Goal: Task Accomplishment & Management: Manage account settings

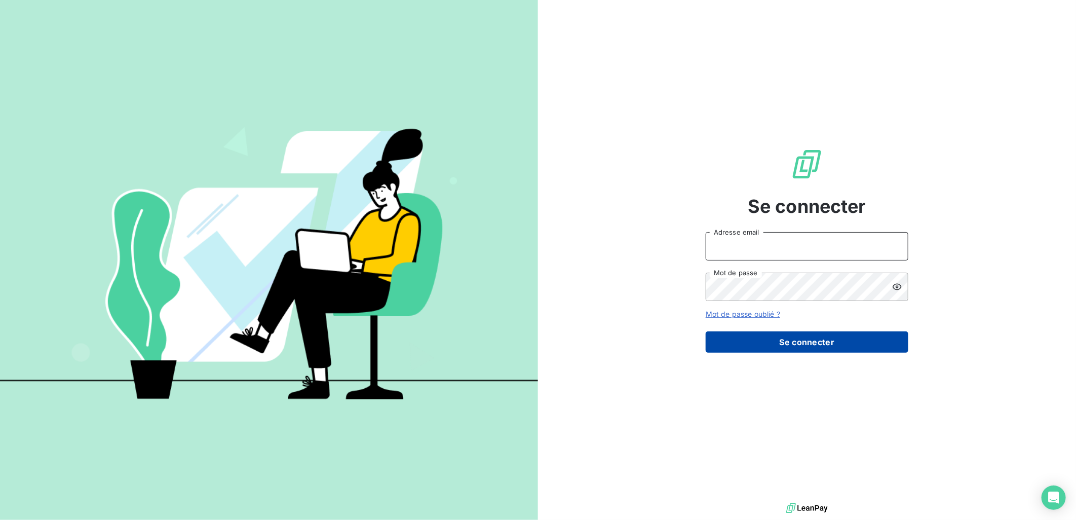
type input "[EMAIL_ADDRESS][DOMAIN_NAME]"
click at [822, 338] on button "Se connecter" at bounding box center [807, 341] width 203 height 21
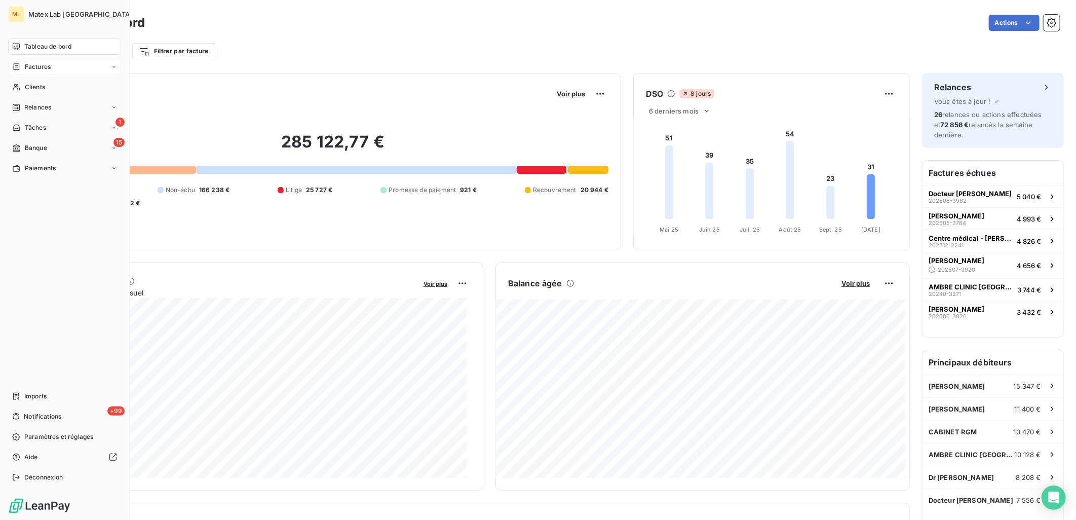
click at [46, 65] on span "Factures" at bounding box center [38, 66] width 26 height 9
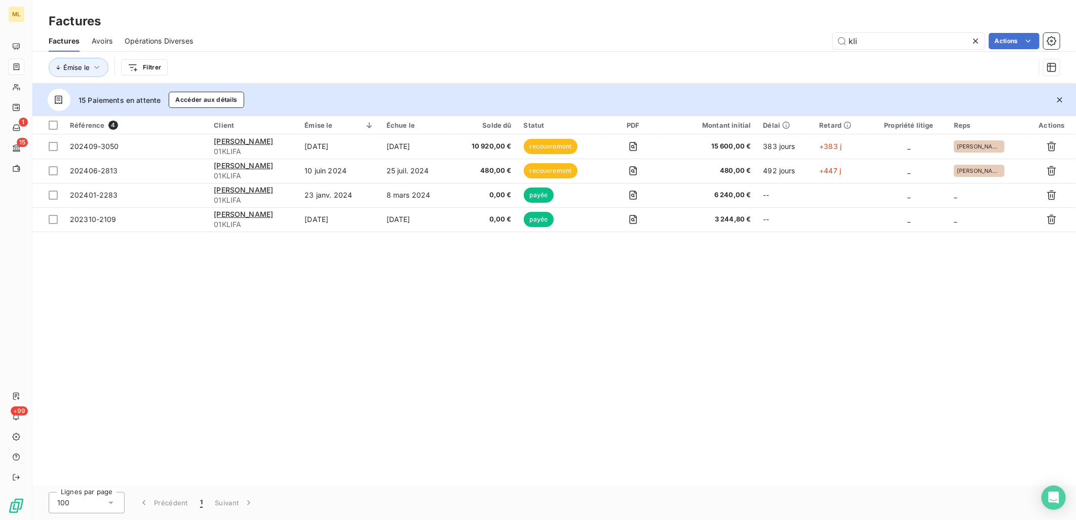
click at [903, 31] on div "Factures Avoirs Opérations Diverses kli Actions" at bounding box center [554, 40] width 1044 height 21
click at [899, 41] on input "kli" at bounding box center [909, 41] width 152 height 16
type input "k"
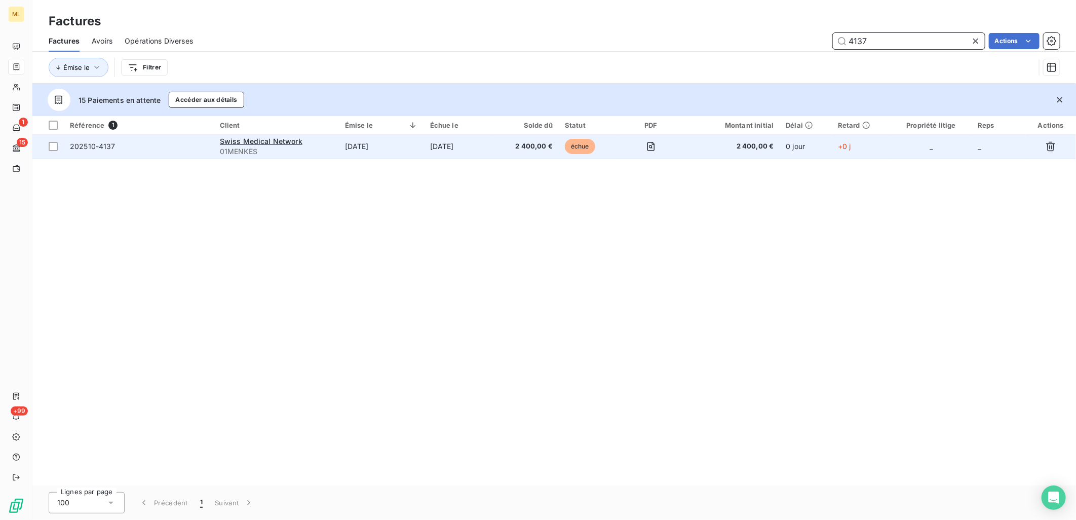
type input "4137"
click at [173, 144] on span "202510-4137" at bounding box center [139, 146] width 138 height 10
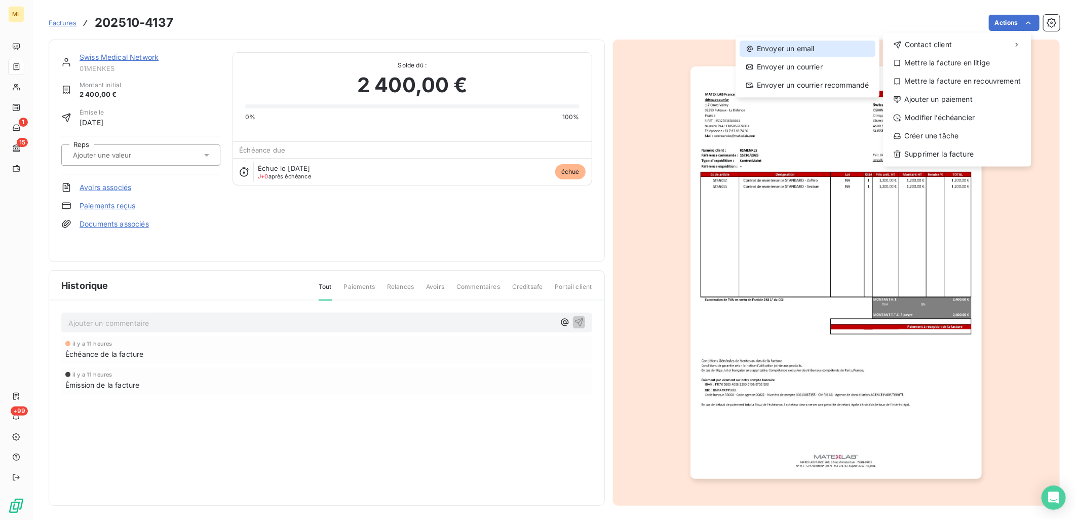
click at [806, 50] on div "Envoyer un email" at bounding box center [808, 49] width 136 height 16
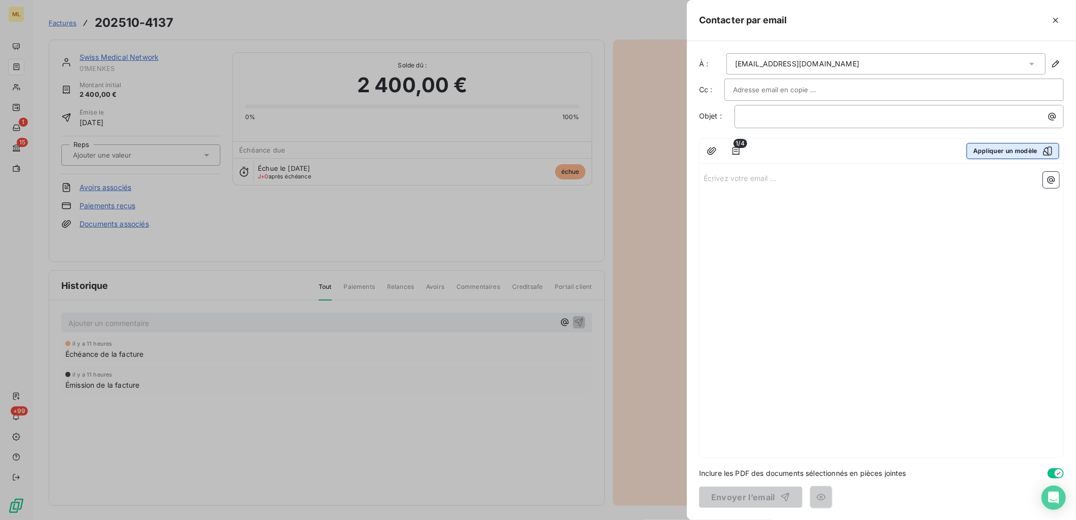
click at [1049, 148] on icon "button" at bounding box center [1048, 151] width 10 height 10
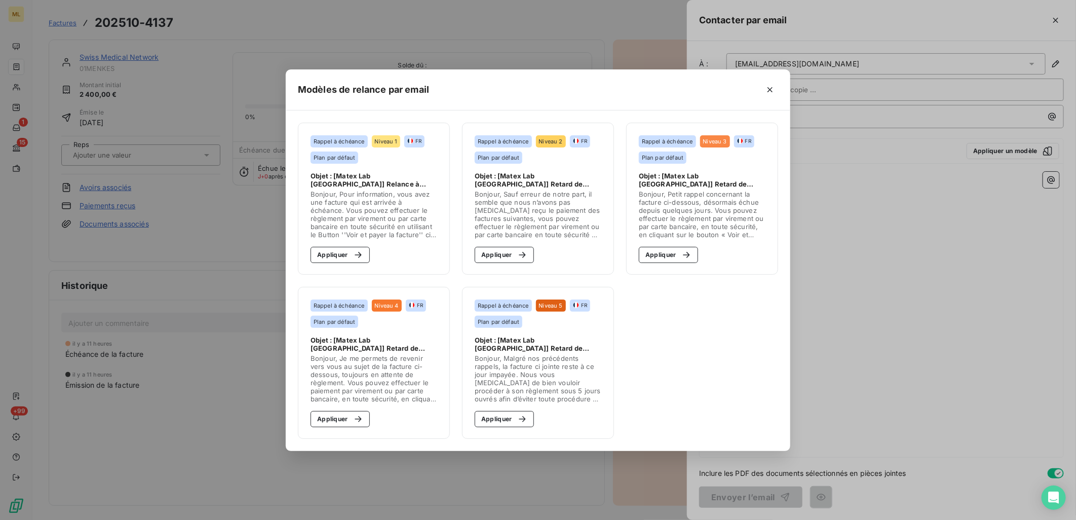
click at [1042, 43] on div "Modèles de relance par email Rappel à échéance Niveau 1 FR Plan par défaut Obje…" at bounding box center [538, 260] width 1076 height 520
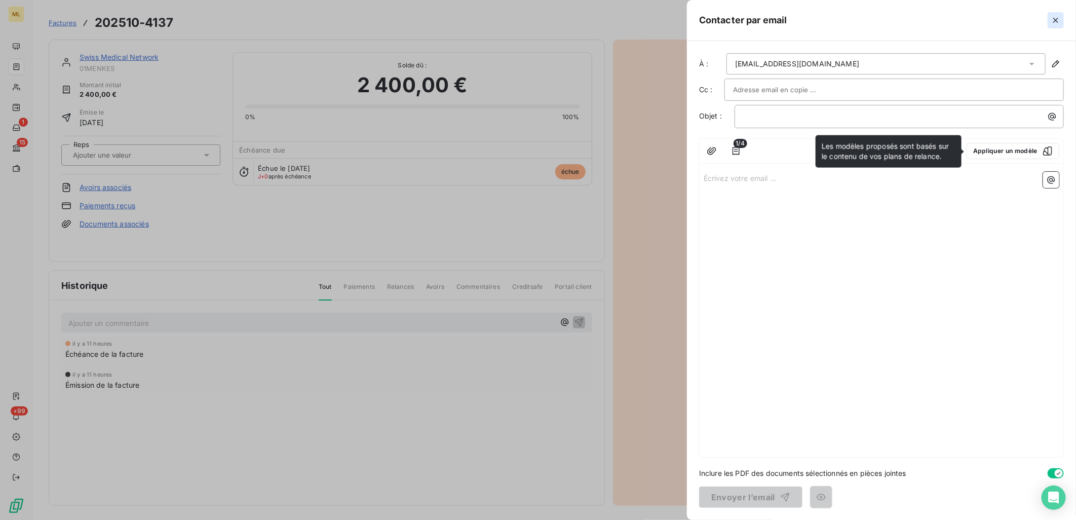
click at [1056, 18] on icon "button" at bounding box center [1056, 20] width 10 height 10
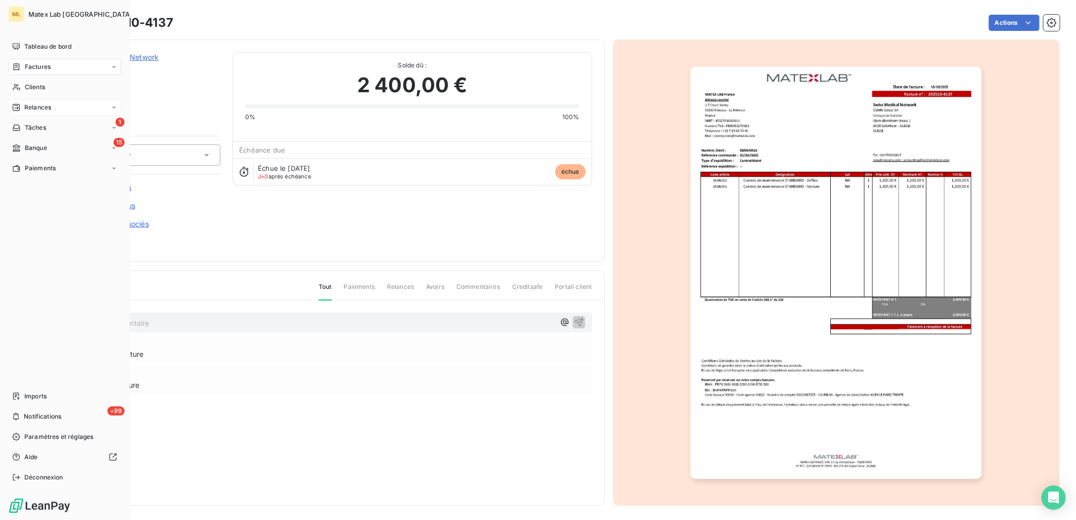
click at [34, 105] on span "Relances" at bounding box center [37, 107] width 27 height 9
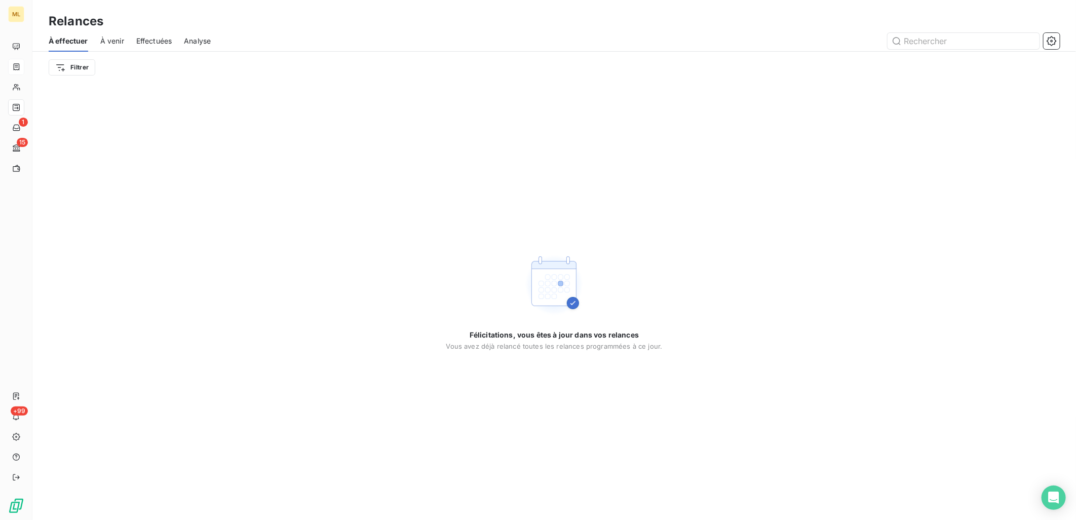
click at [328, 26] on div "Relances" at bounding box center [554, 21] width 1044 height 18
click at [1049, 43] on icon "button" at bounding box center [1052, 41] width 10 height 10
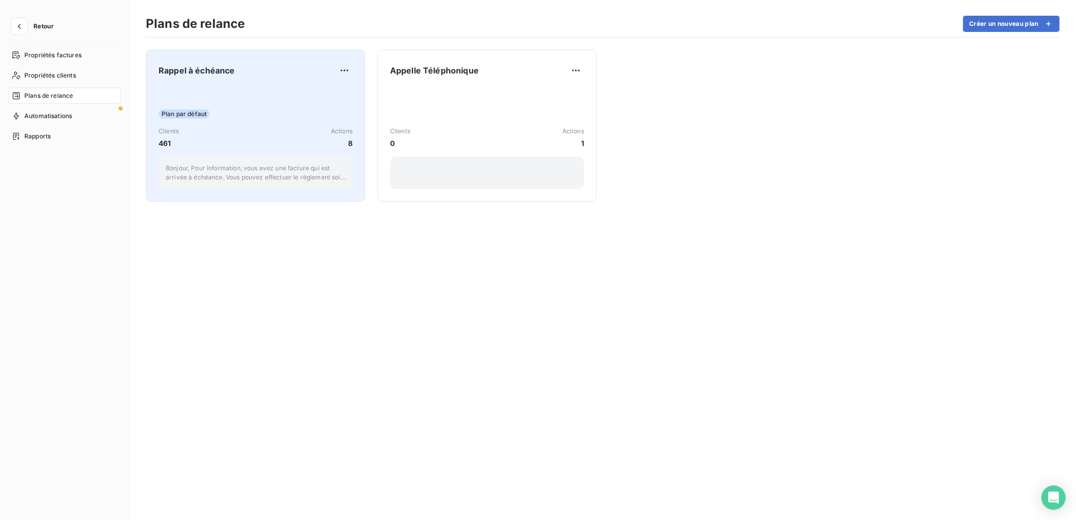
click at [242, 145] on div "Clients 461 Actions 8" at bounding box center [256, 138] width 194 height 22
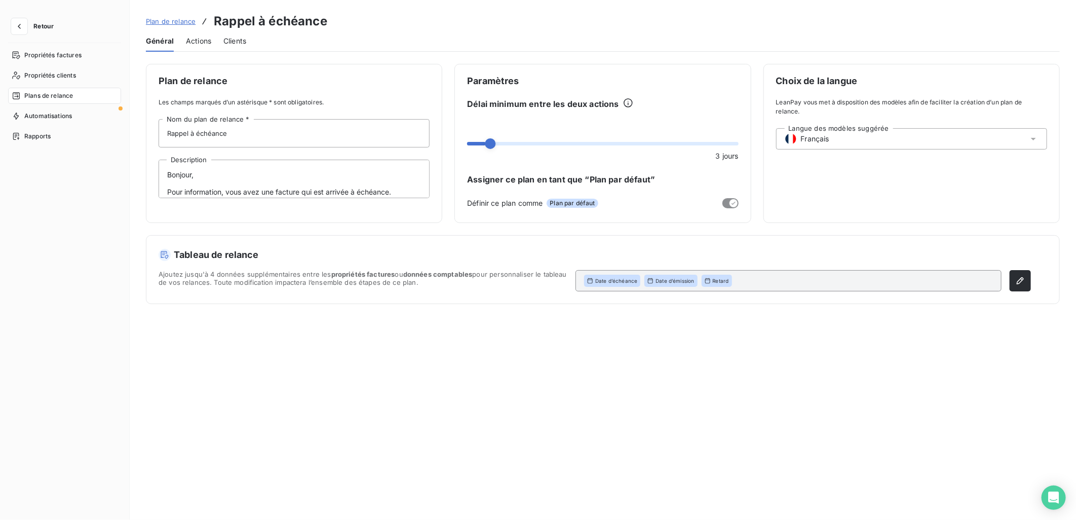
click at [206, 41] on span "Actions" at bounding box center [198, 41] width 25 height 10
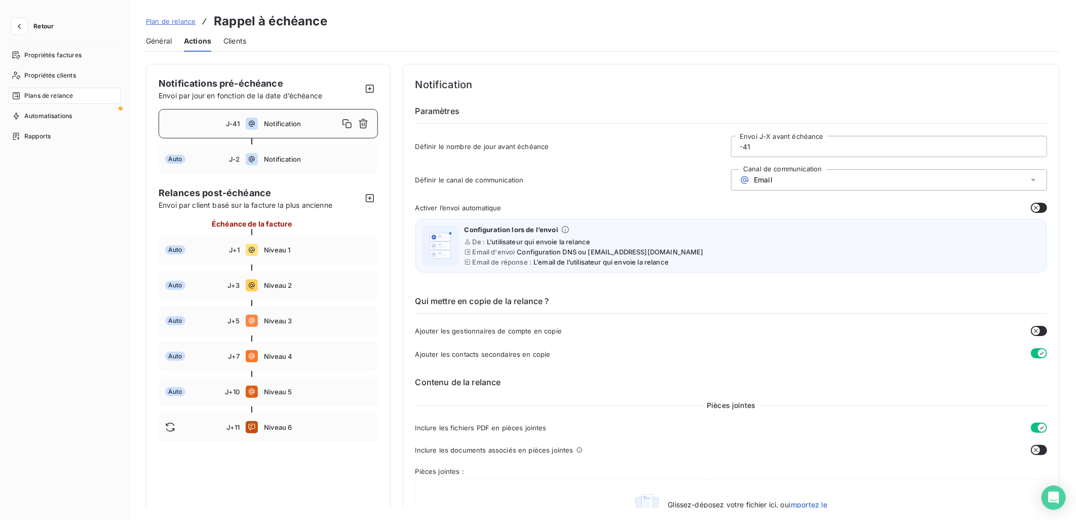
click at [782, 149] on input "-41" at bounding box center [889, 146] width 315 height 20
type input "-4"
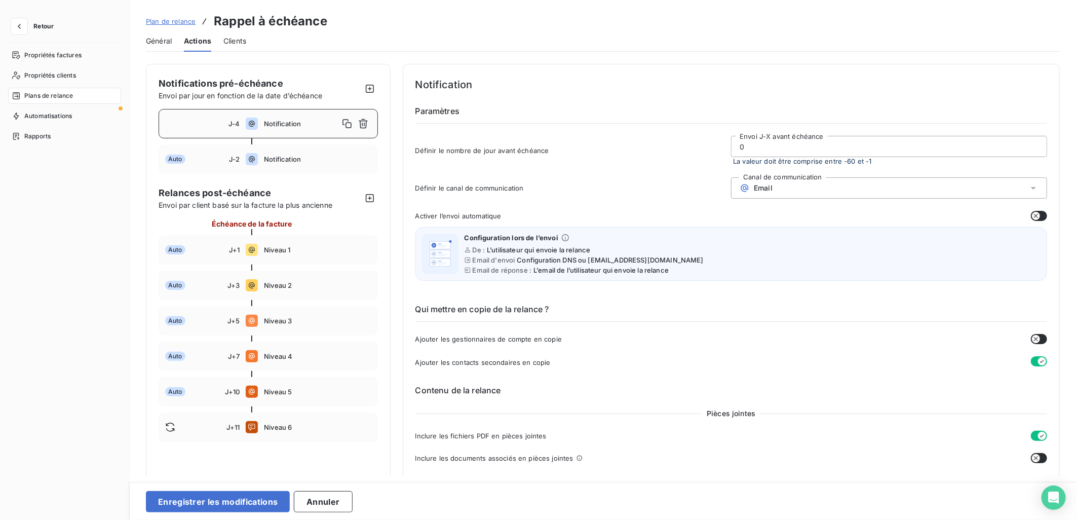
type input "0"
click at [738, 32] on div "Général Actions Clients" at bounding box center [603, 40] width 914 height 21
click at [210, 505] on button "Enregistrer les modifications" at bounding box center [218, 501] width 144 height 21
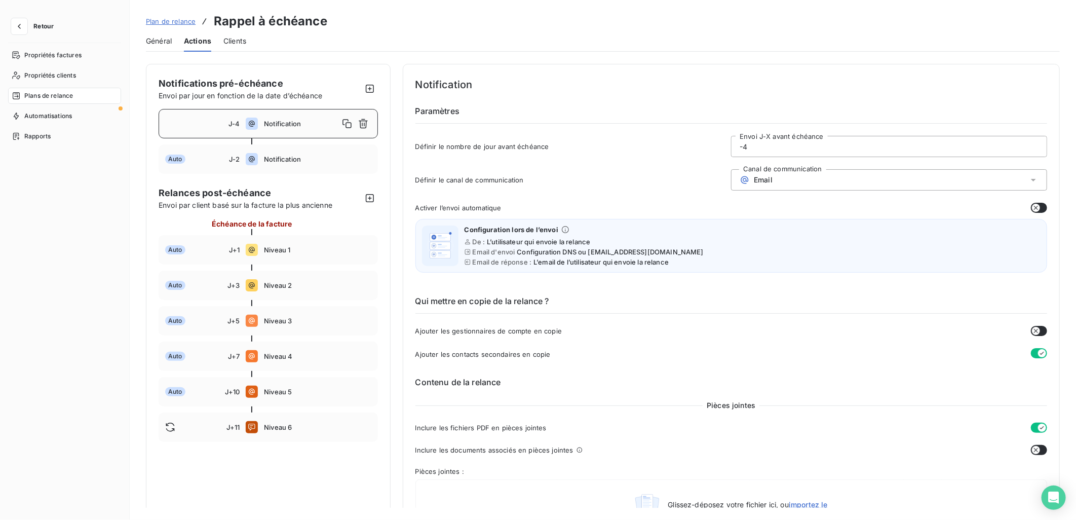
click at [286, 124] on span "Notification" at bounding box center [301, 124] width 74 height 8
click at [829, 150] on input "-4" at bounding box center [889, 146] width 315 height 20
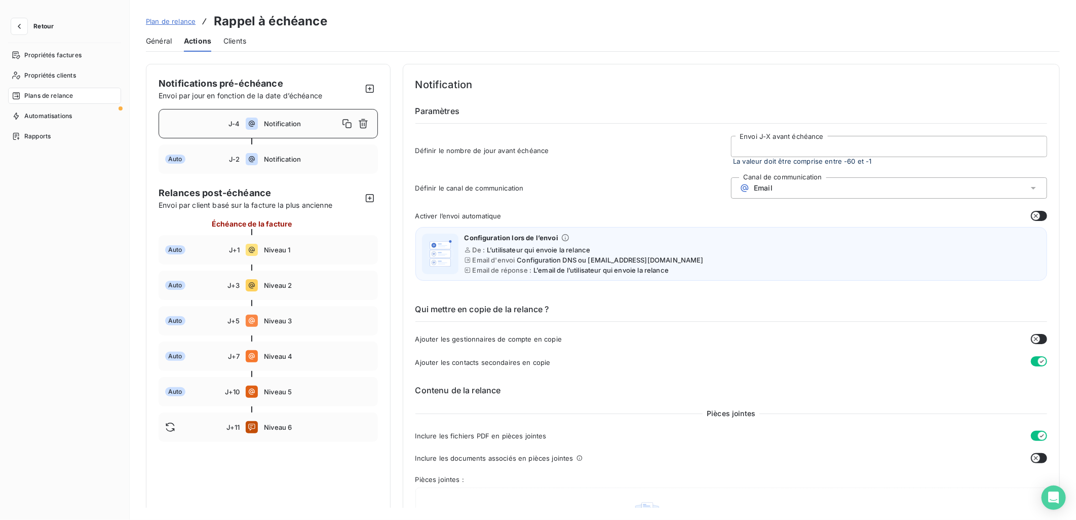
click at [827, 144] on input "Envoi J-X avant échéance" at bounding box center [889, 146] width 315 height 20
type input "0"
click at [930, 117] on h6 "Paramètres" at bounding box center [731, 114] width 632 height 19
click at [167, 34] on div "Général" at bounding box center [159, 40] width 26 height 21
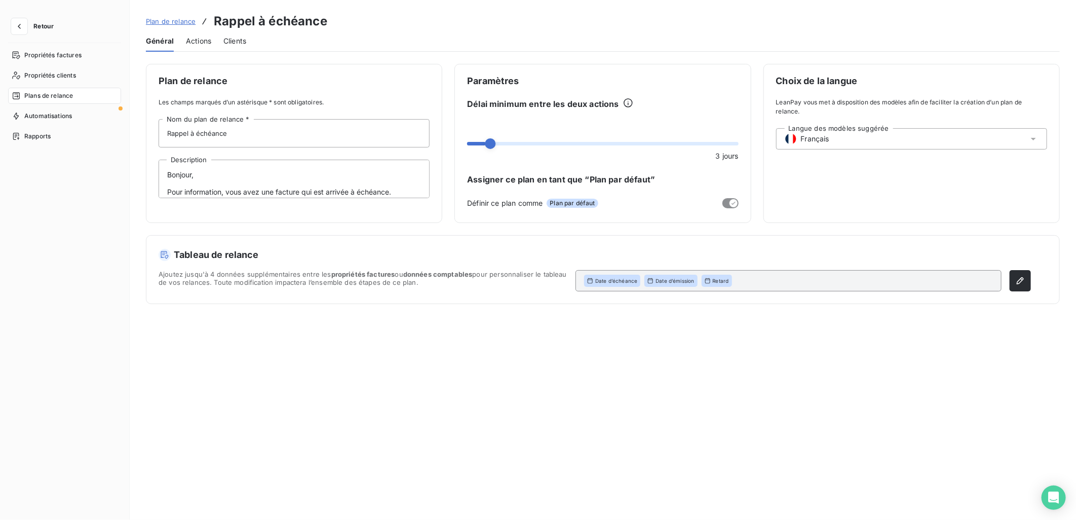
click at [197, 43] on span "Actions" at bounding box center [198, 41] width 25 height 10
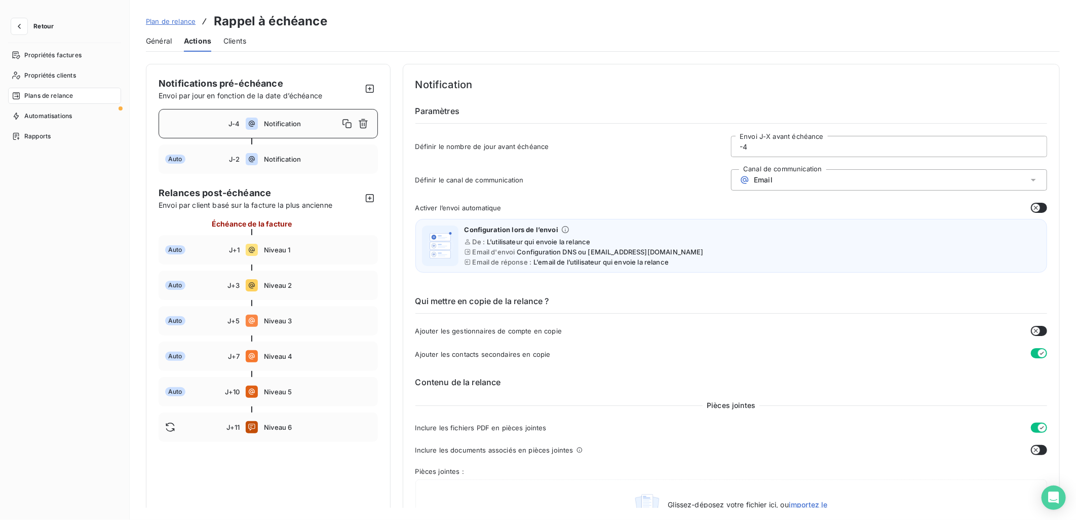
click at [782, 152] on input "-4" at bounding box center [889, 146] width 315 height 20
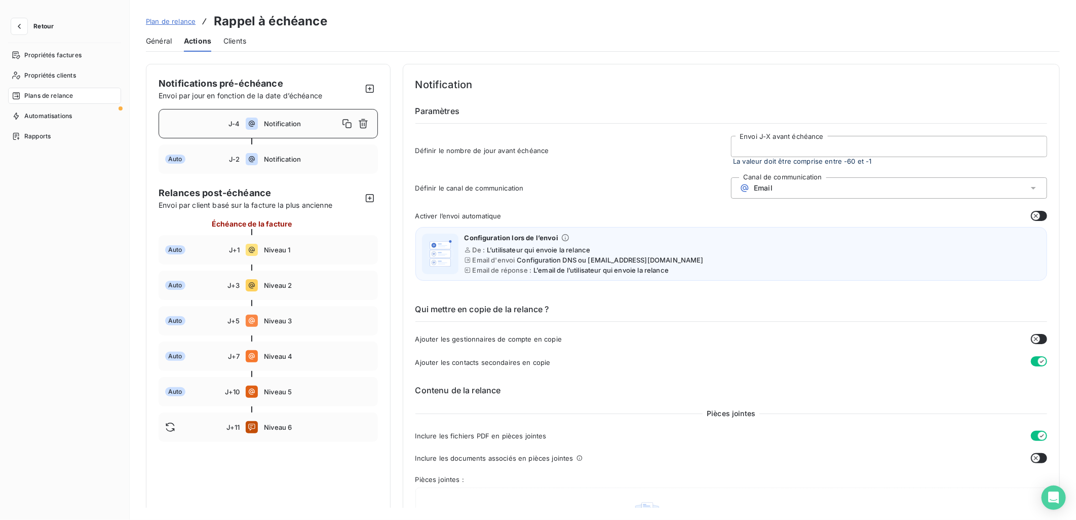
type input "0"
click at [235, 41] on span "Clients" at bounding box center [234, 41] width 23 height 10
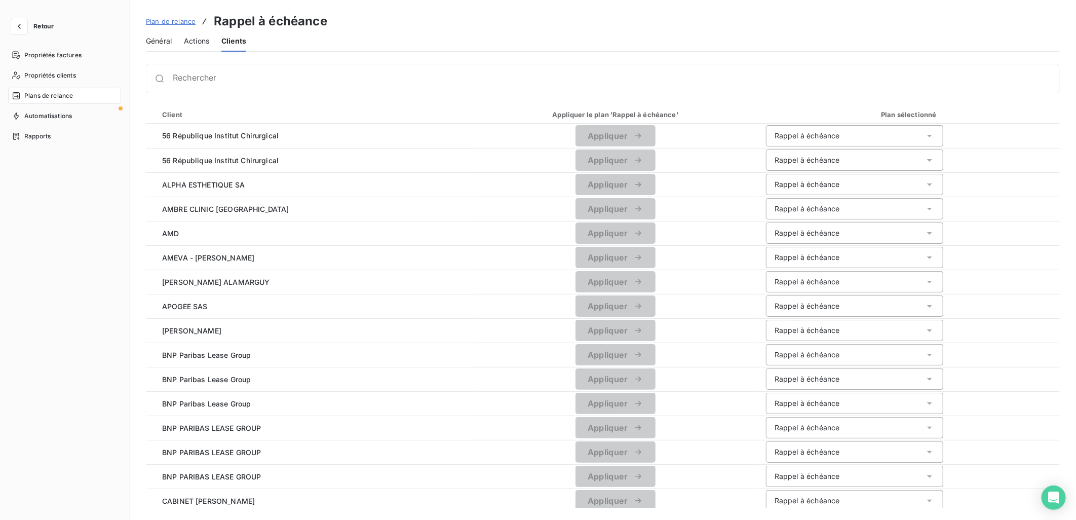
click at [154, 41] on span "Général" at bounding box center [159, 41] width 26 height 10
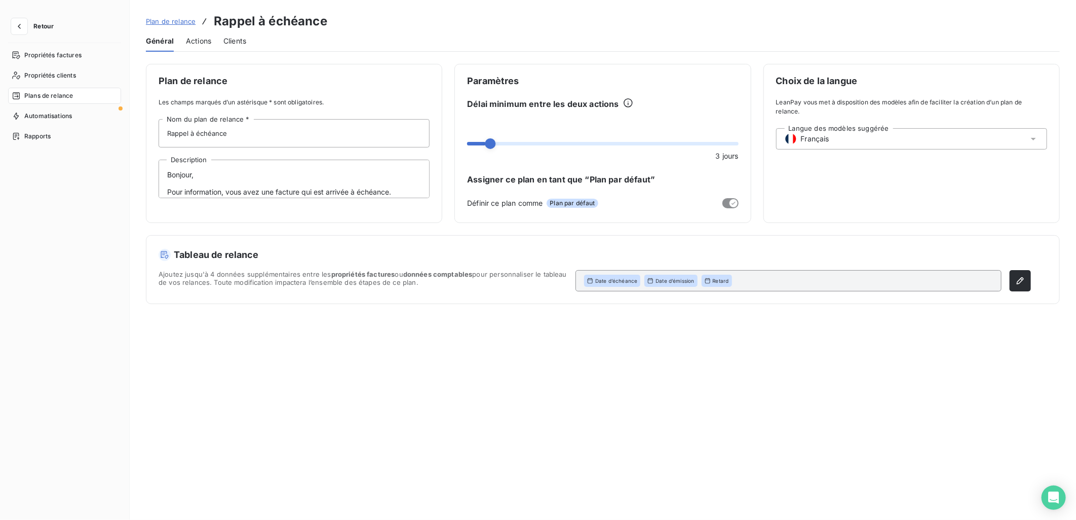
click at [27, 21] on button "Retour" at bounding box center [35, 26] width 54 height 16
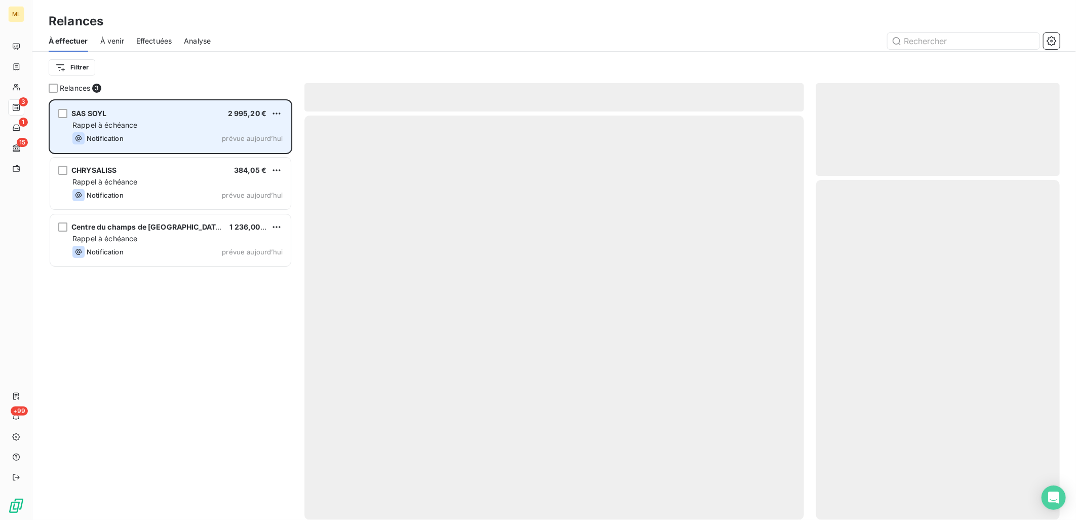
scroll to position [412, 235]
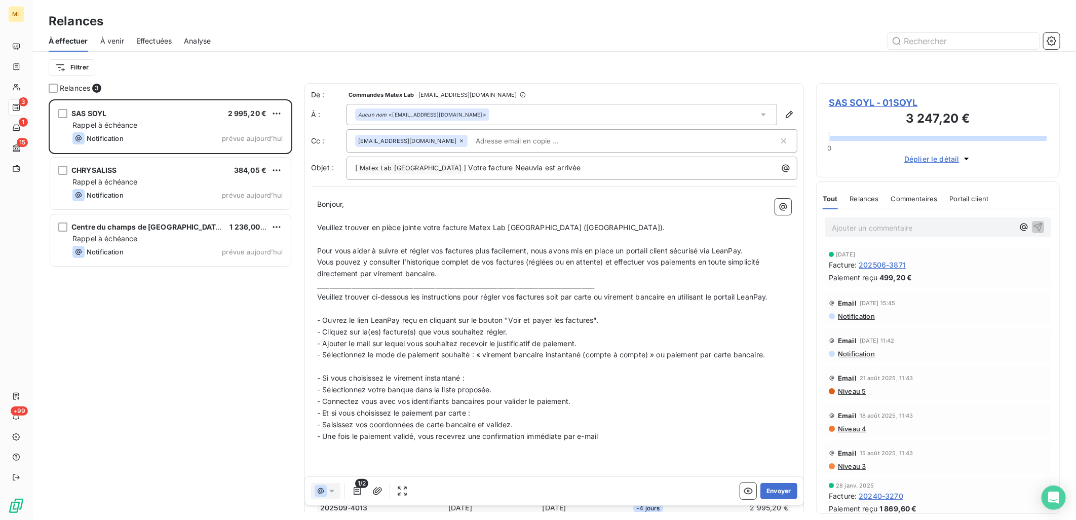
click at [198, 315] on div "SAS SOYL 2 995,20 € Rappel à échéance Notification prévue aujourd’hui CHRYSALIS…" at bounding box center [171, 309] width 244 height 421
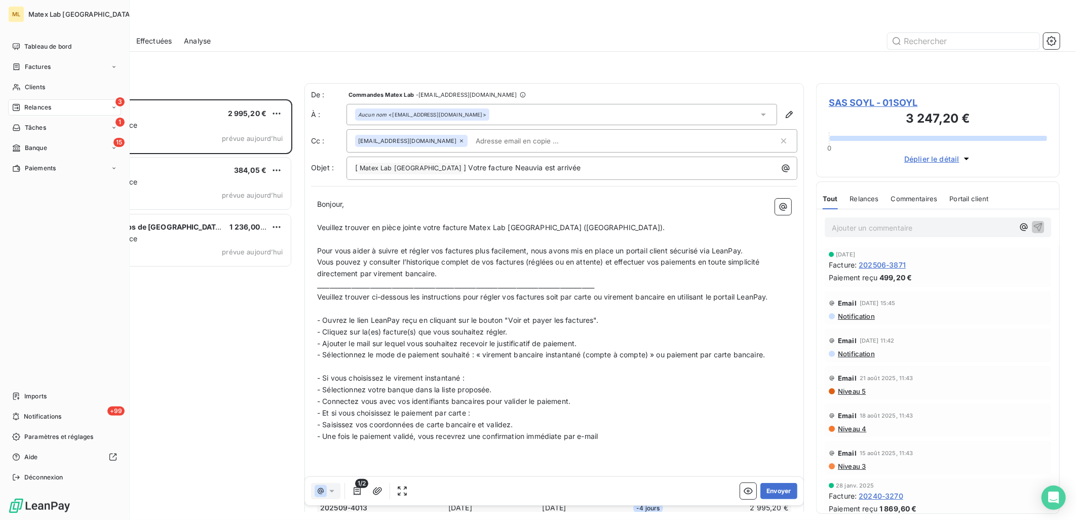
click at [14, 109] on icon at bounding box center [16, 107] width 8 height 8
click at [33, 68] on span "Factures" at bounding box center [38, 66] width 26 height 9
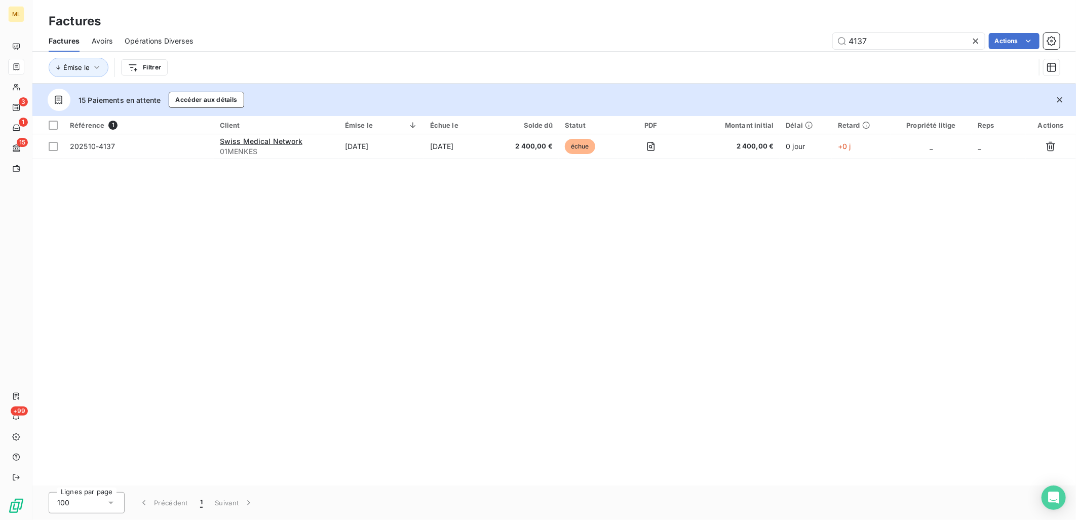
click at [585, 28] on div "Factures" at bounding box center [554, 21] width 1044 height 18
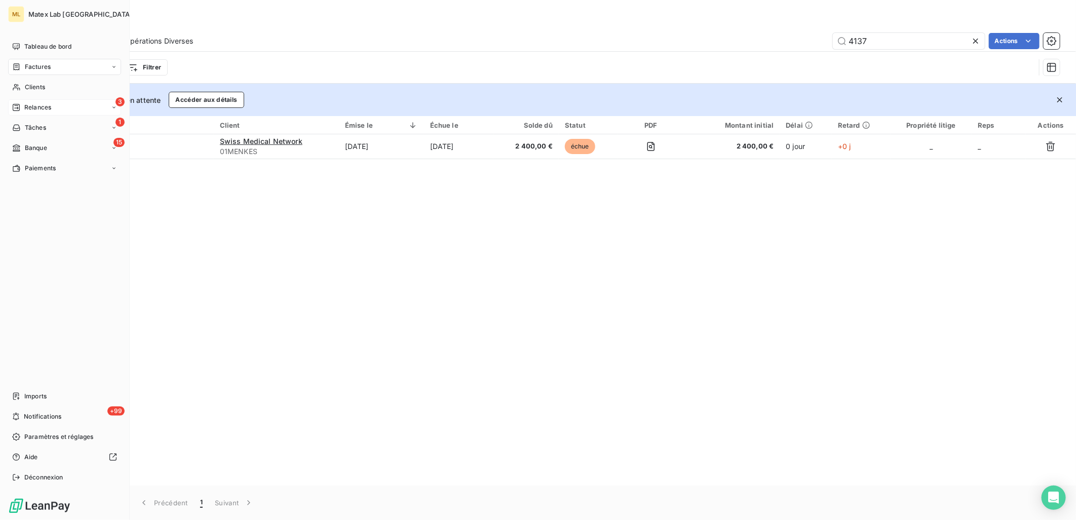
click at [26, 106] on span "Relances" at bounding box center [37, 107] width 27 height 9
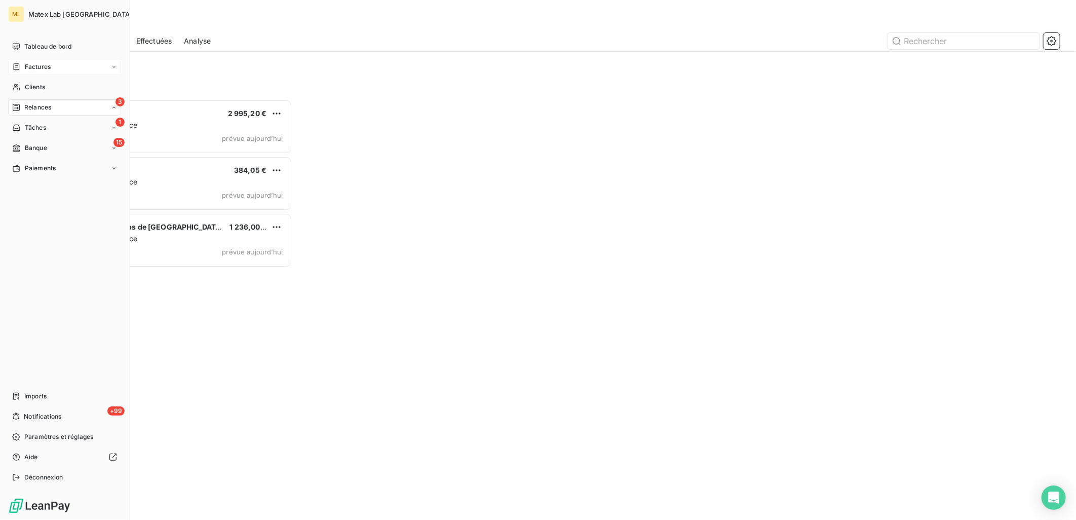
scroll to position [412, 235]
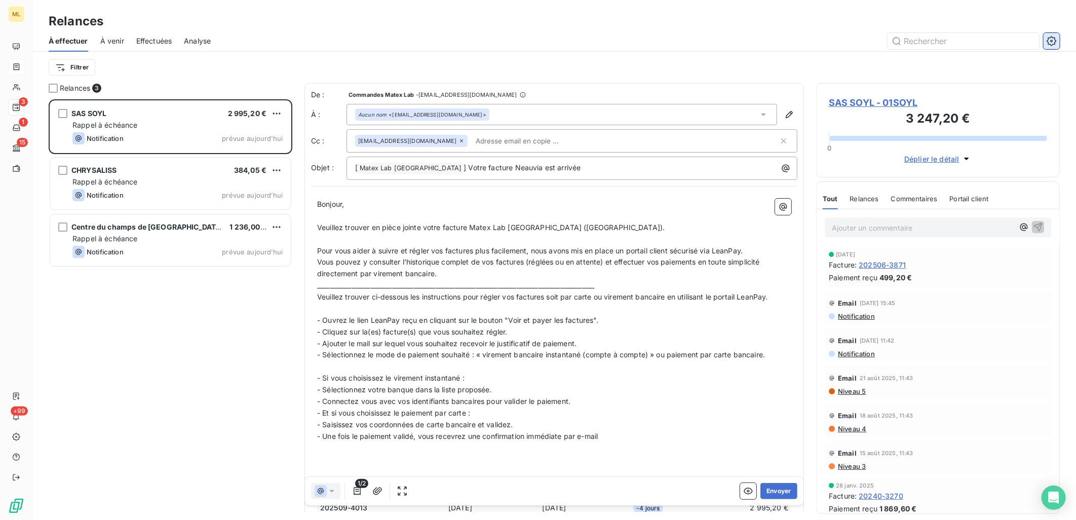
click at [1050, 33] on button "button" at bounding box center [1052, 41] width 16 height 16
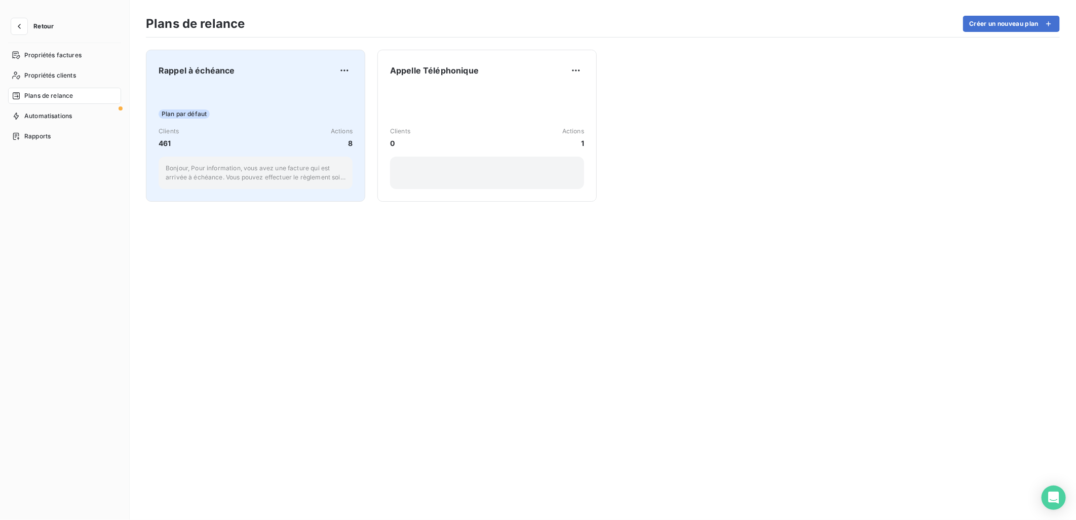
click at [252, 96] on div "Plan par défaut Clients 461 Actions 8 Bonjour, Pour information, vous avez une …" at bounding box center [256, 138] width 194 height 102
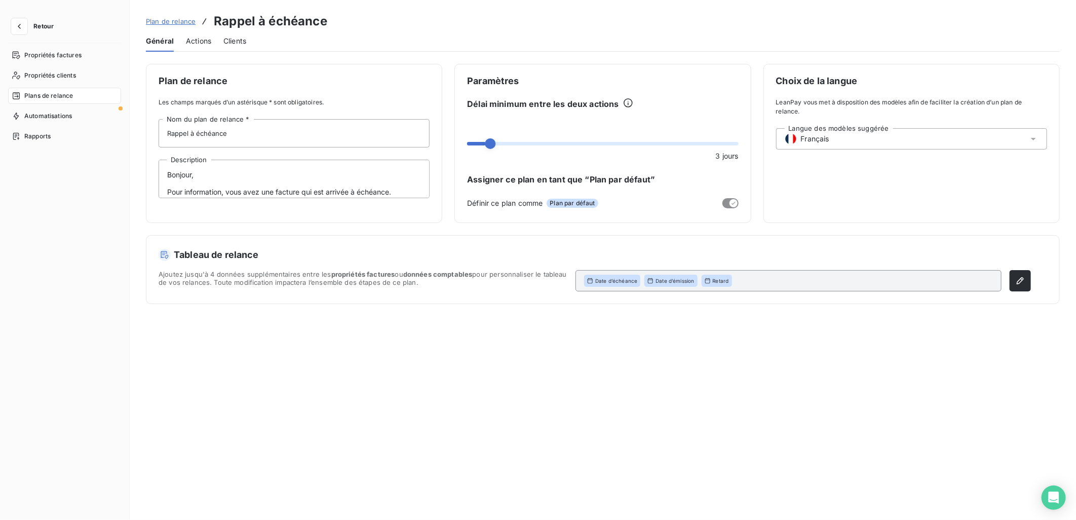
drag, startPoint x: 252, startPoint y: 96, endPoint x: 392, endPoint y: 23, distance: 158.2
click at [392, 23] on div "Plan de relance Rappel à échéance" at bounding box center [603, 21] width 914 height 18
click at [200, 42] on span "Actions" at bounding box center [198, 41] width 25 height 10
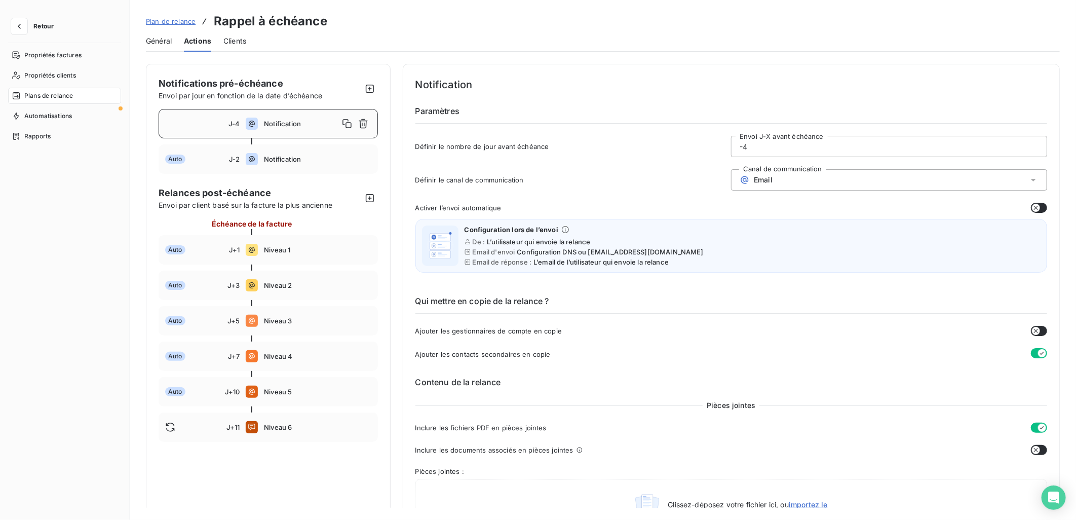
click at [222, 131] on div "J-4 Notification" at bounding box center [268, 123] width 219 height 29
click at [764, 142] on input "-4" at bounding box center [889, 146] width 315 height 20
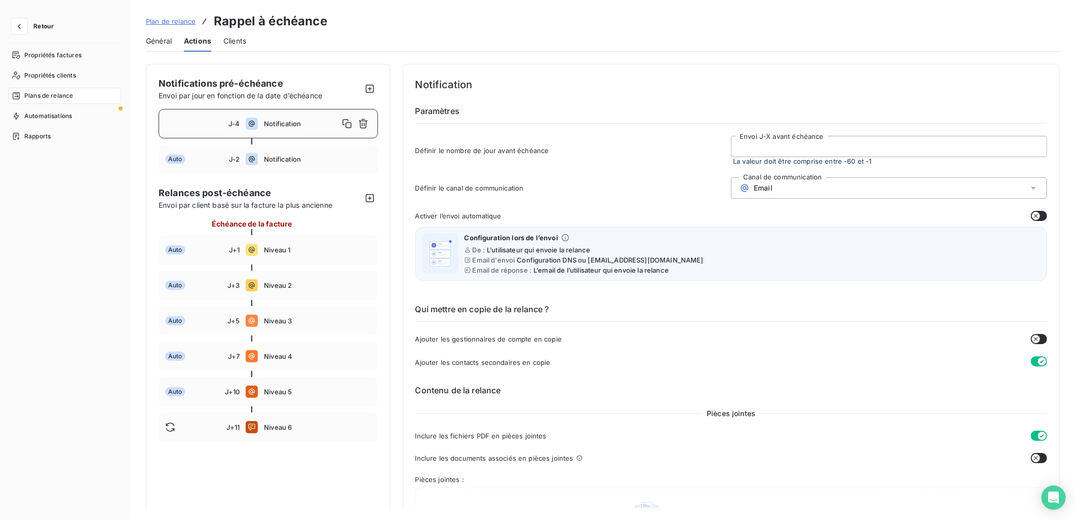
type input "1"
type input "0"
click at [869, 108] on h6 "Paramètres" at bounding box center [731, 114] width 632 height 19
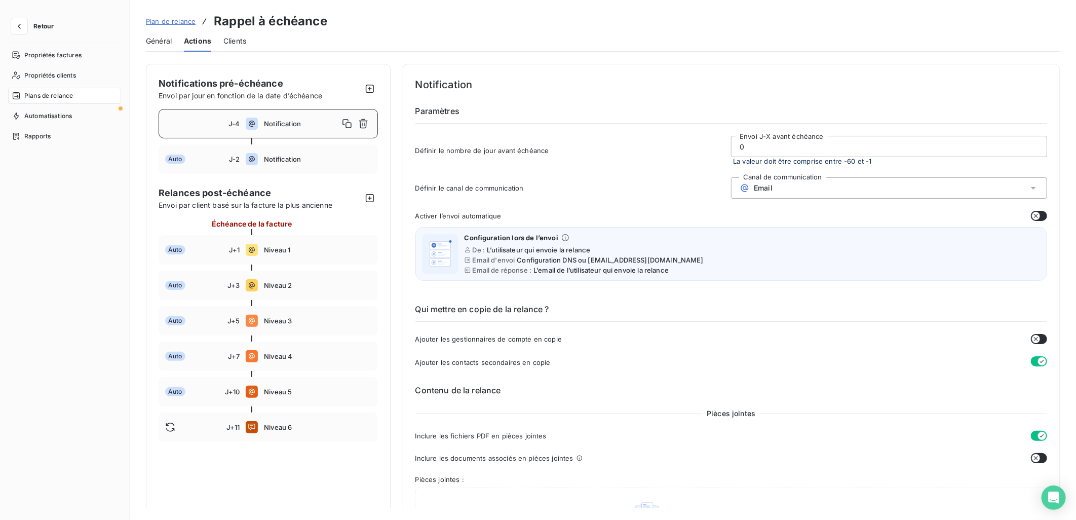
click at [587, 98] on div "Notification Paramètres Définir le nombre de jour avant échéance 0 Envoi J-X av…" at bounding box center [731, 124] width 632 height 95
click at [849, 141] on input "0" at bounding box center [889, 146] width 315 height 20
type input "1"
click at [854, 94] on div "Notification Paramètres Définir le nombre de jour avant échéance 1 Envoi J-X av…" at bounding box center [731, 124] width 632 height 95
click at [831, 147] on input "1" at bounding box center [889, 146] width 315 height 20
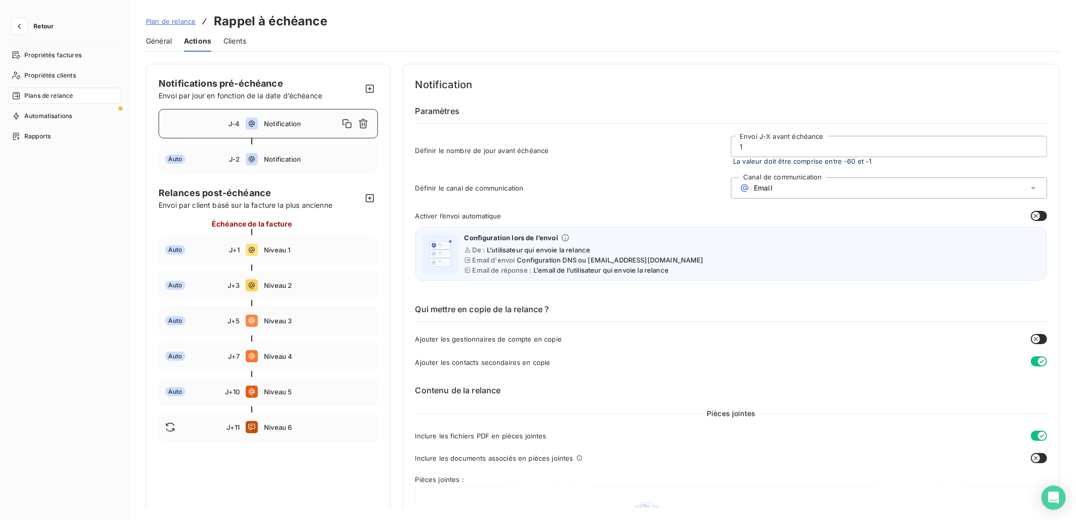
click at [615, 60] on div "Plan de relance Rappel à échéance Général Actions Clients Notifications pré-éch…" at bounding box center [603, 260] width 946 height 520
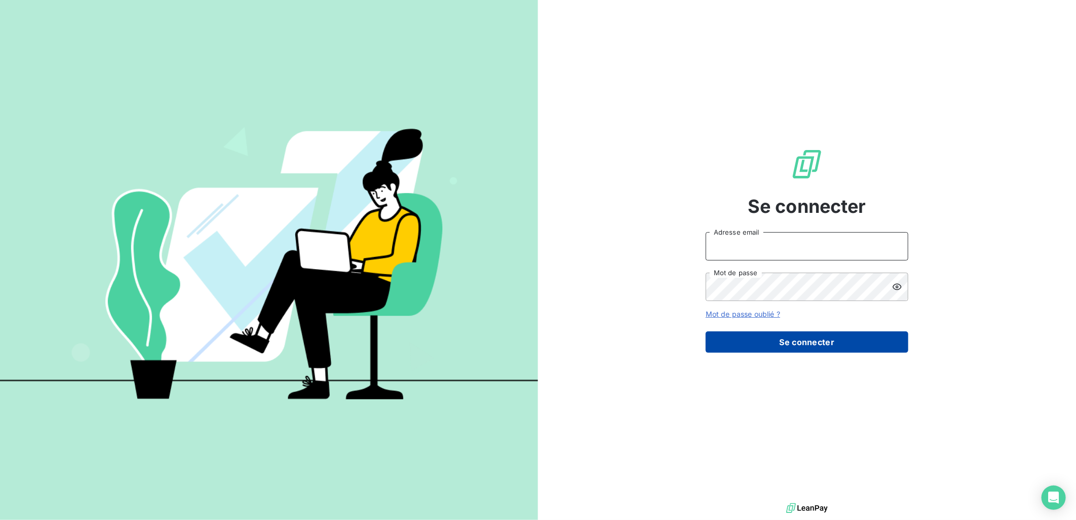
type input "[EMAIL_ADDRESS][DOMAIN_NAME]"
click at [794, 335] on button "Se connecter" at bounding box center [807, 341] width 203 height 21
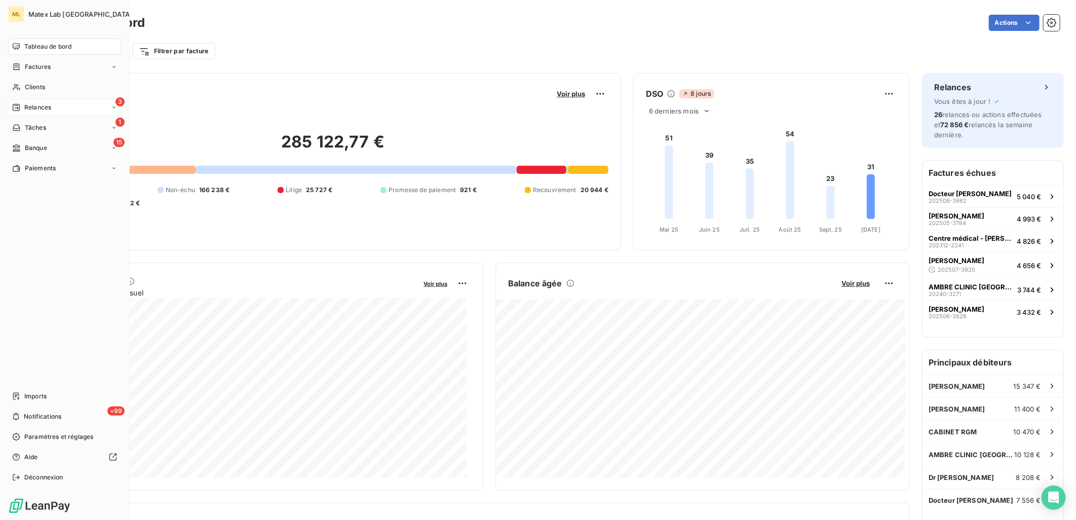
click at [51, 114] on div "3 Relances" at bounding box center [64, 107] width 113 height 16
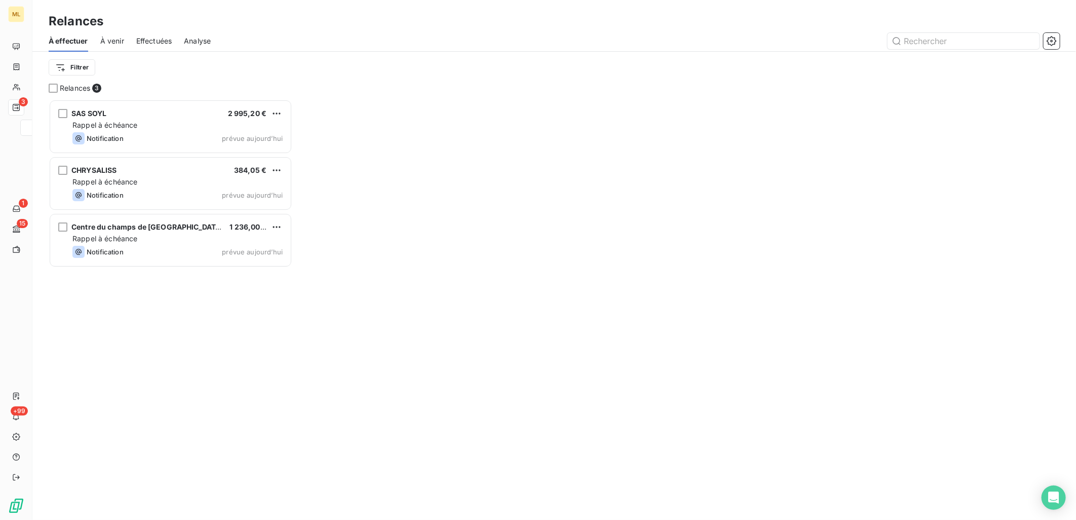
scroll to position [412, 235]
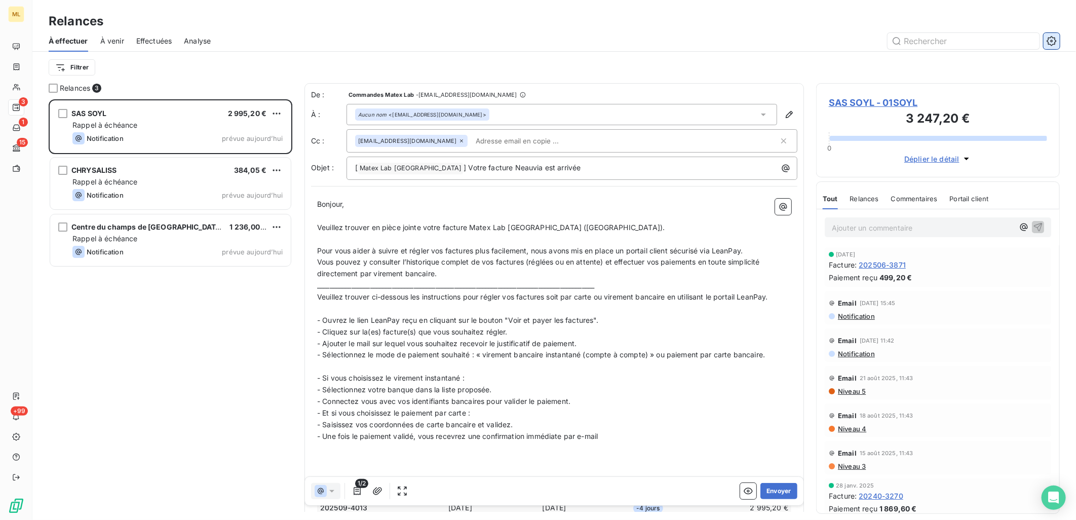
click at [1052, 36] on icon "button" at bounding box center [1052, 41] width 10 height 10
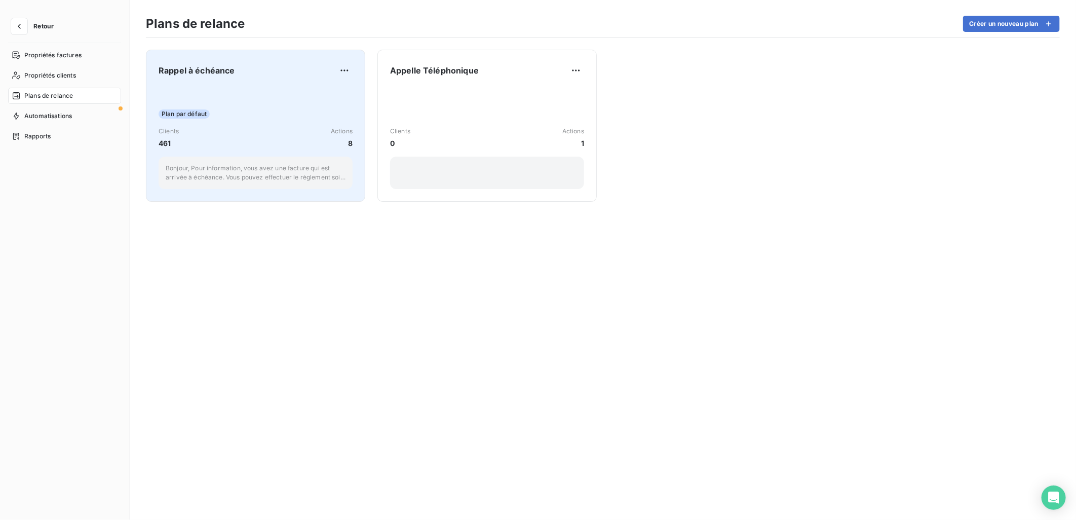
click at [244, 107] on div "Plan par défaut Clients 461 Actions 8 Bonjour, Pour information, vous avez une …" at bounding box center [256, 138] width 194 height 102
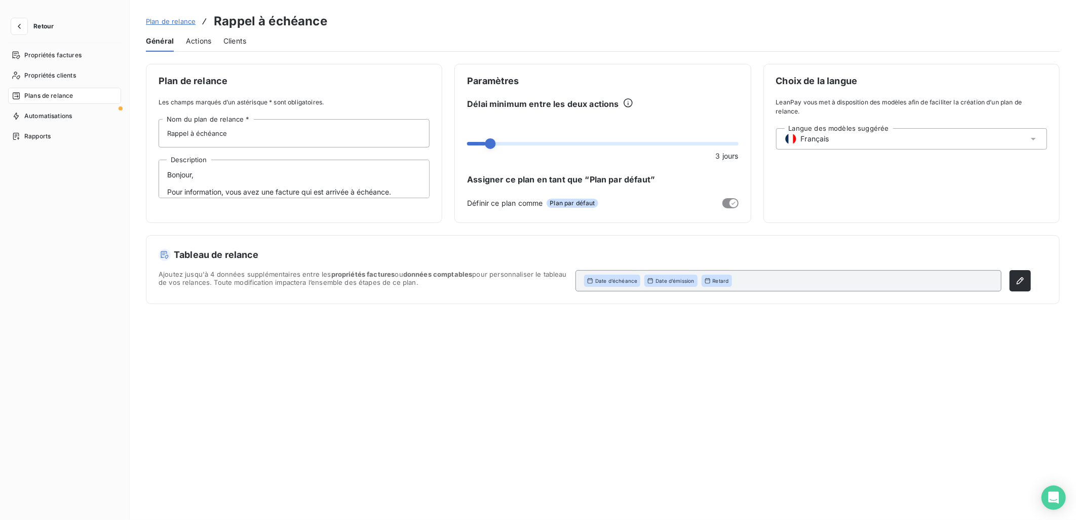
click at [208, 44] on span "Actions" at bounding box center [198, 41] width 25 height 10
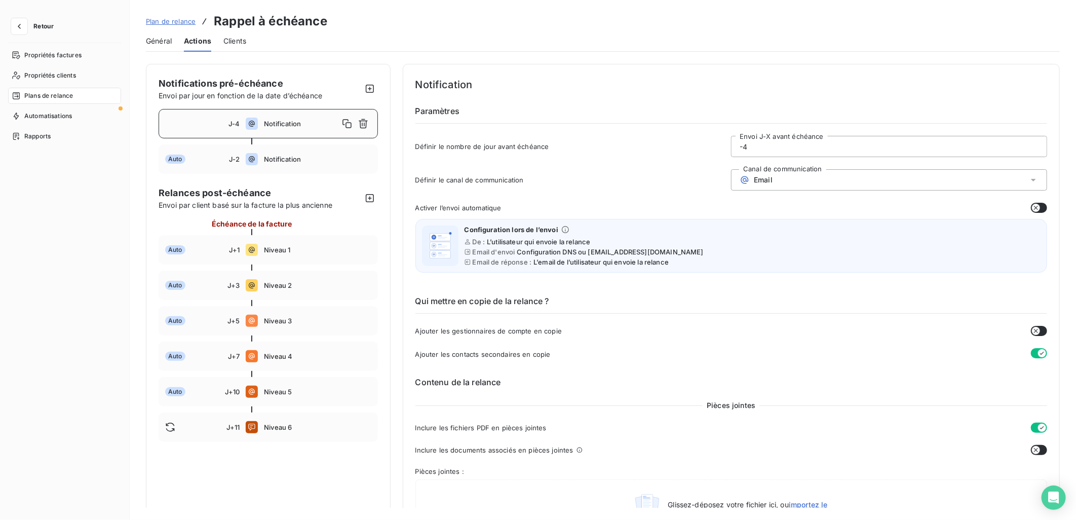
click at [776, 148] on input "-4" at bounding box center [889, 146] width 315 height 20
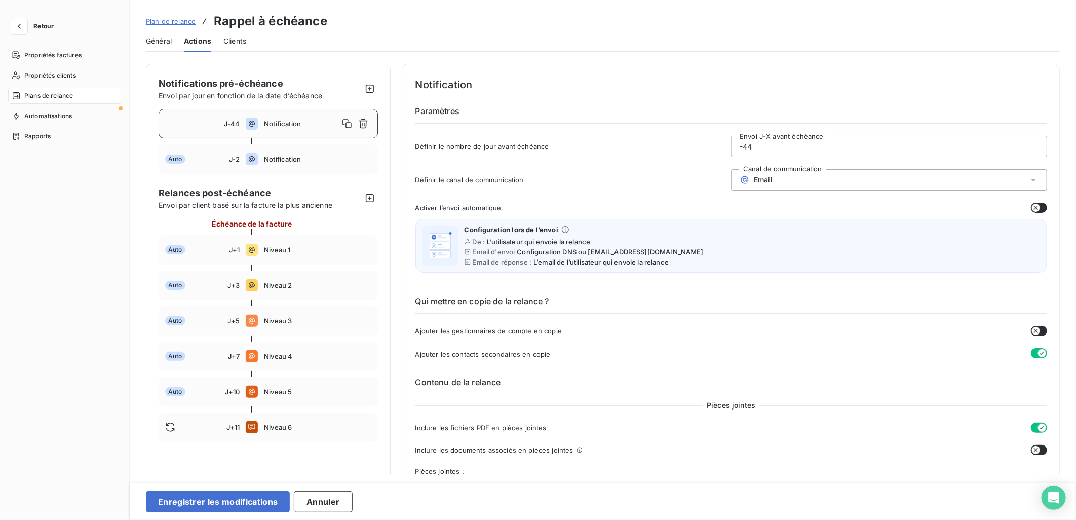
type input "-4"
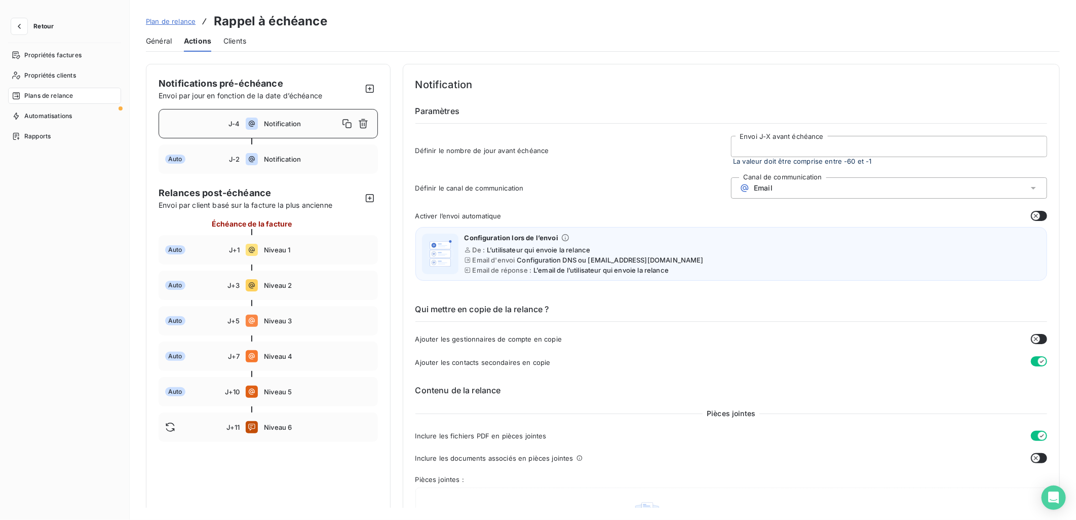
type input "0"
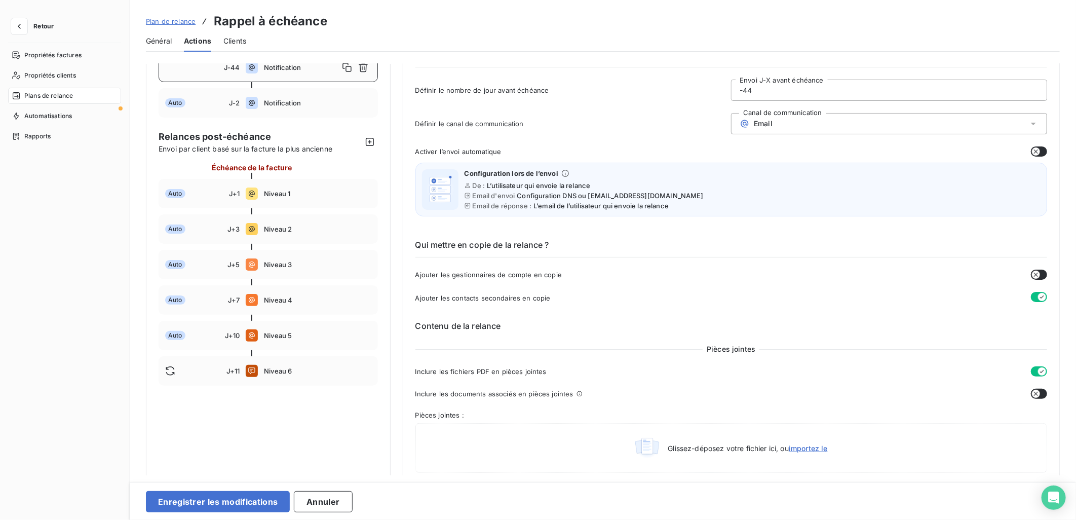
scroll to position [225, 0]
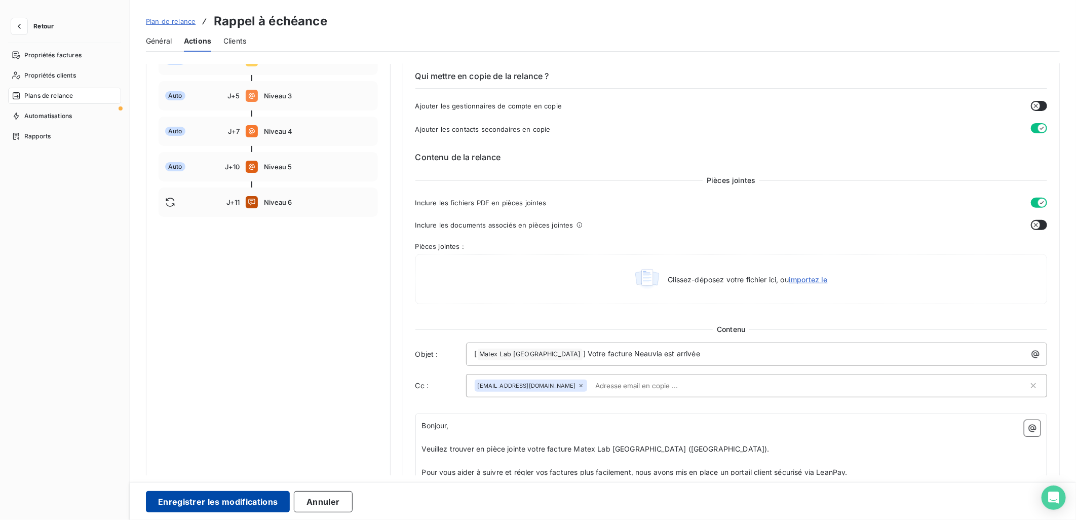
type input "-44"
click at [235, 510] on button "Enregistrer les modifications" at bounding box center [218, 501] width 144 height 21
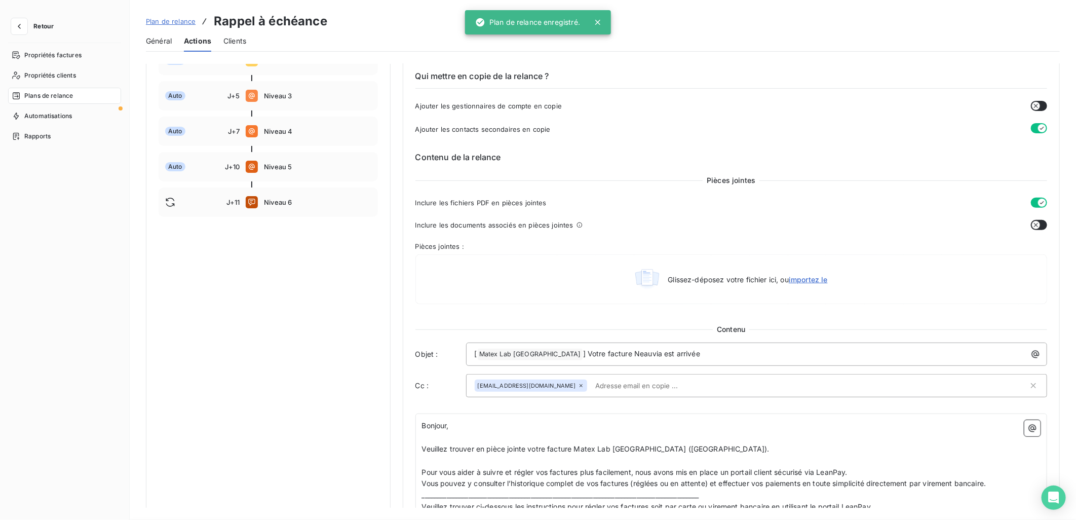
scroll to position [0, 0]
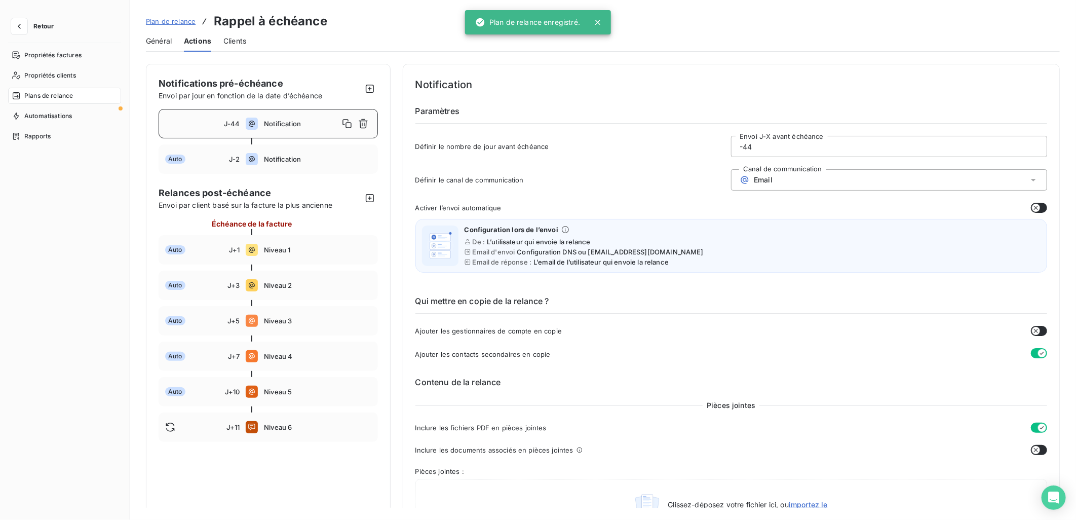
click at [81, 175] on div "Propriétés factures Propriétés clients Plans de relance Automatisations Rapports" at bounding box center [64, 274] width 113 height 454
click at [23, 26] on icon "button" at bounding box center [19, 26] width 10 height 10
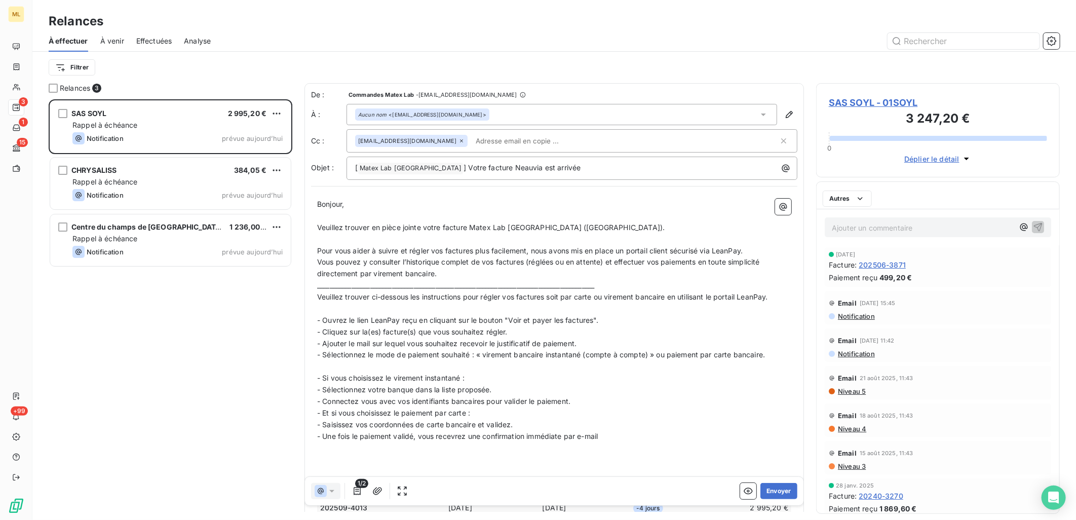
scroll to position [412, 235]
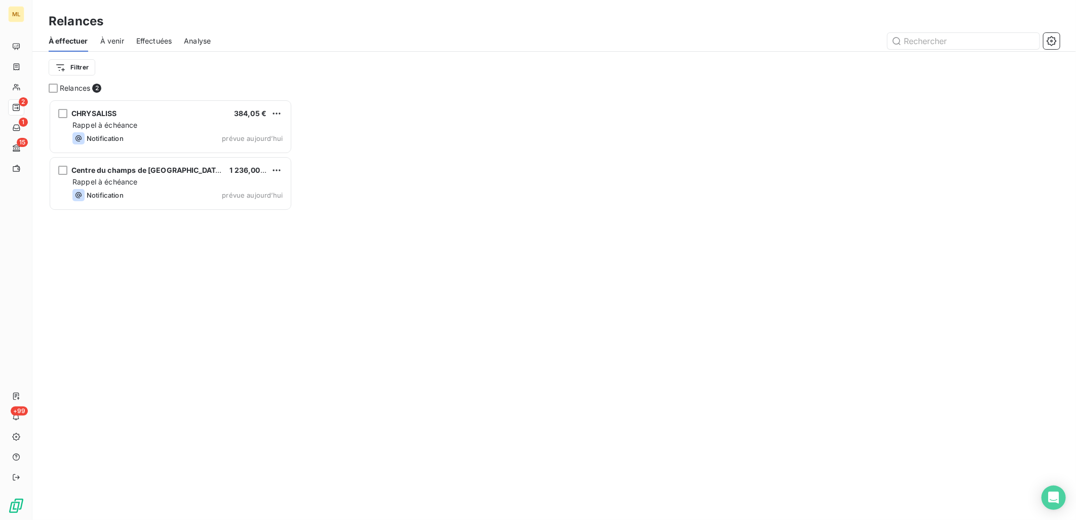
scroll to position [412, 235]
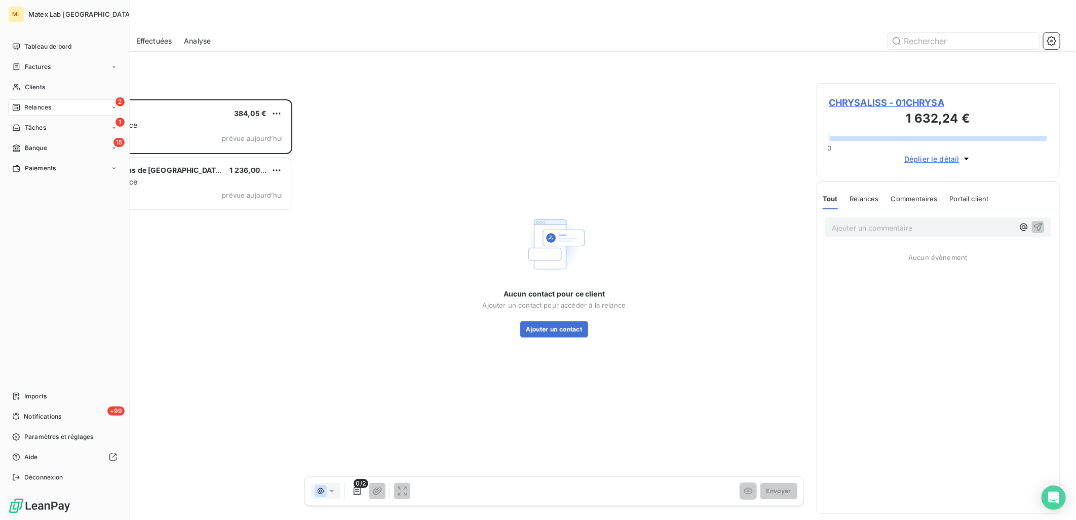
click at [27, 67] on span "Factures" at bounding box center [38, 66] width 26 height 9
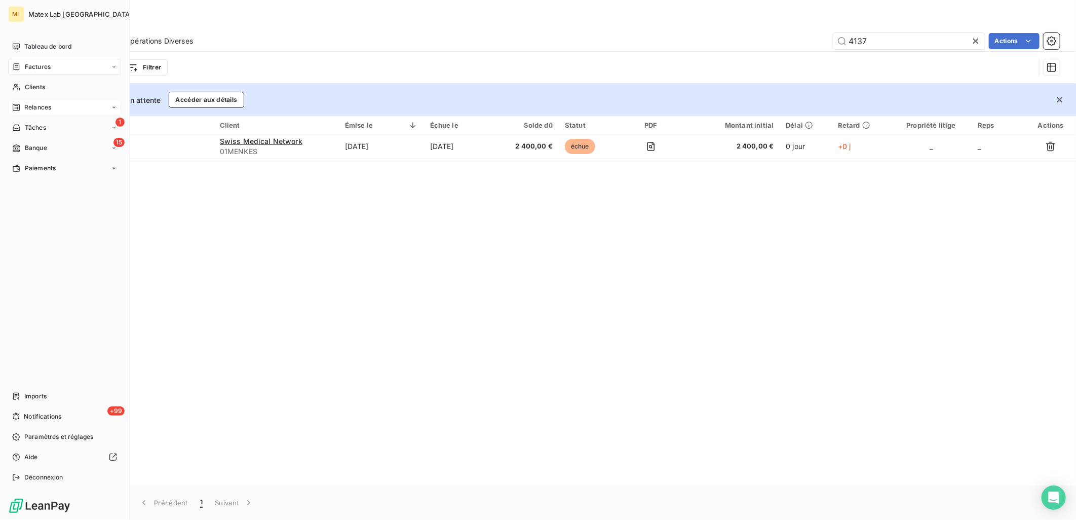
click at [34, 105] on span "Relances" at bounding box center [37, 107] width 27 height 9
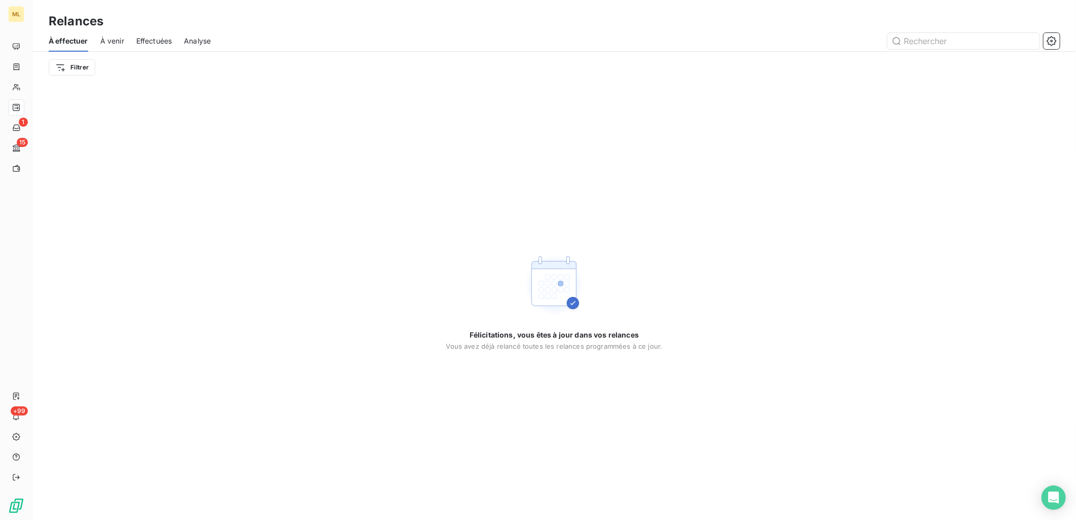
click at [158, 37] on span "Effectuées" at bounding box center [154, 41] width 36 height 10
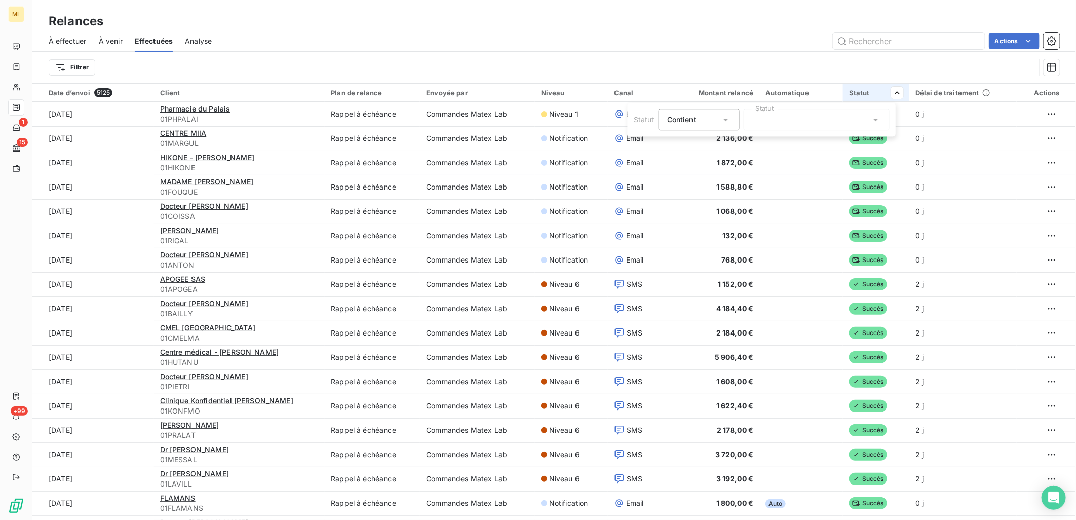
click at [721, 124] on icon at bounding box center [726, 119] width 10 height 10
click at [863, 124] on div at bounding box center [817, 119] width 146 height 21
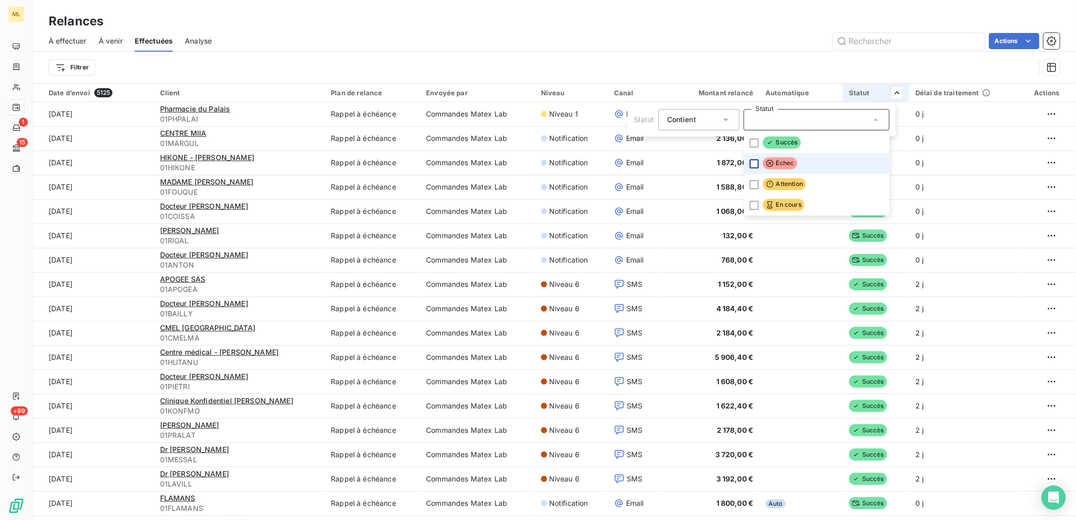
click at [756, 162] on div at bounding box center [754, 163] width 9 height 9
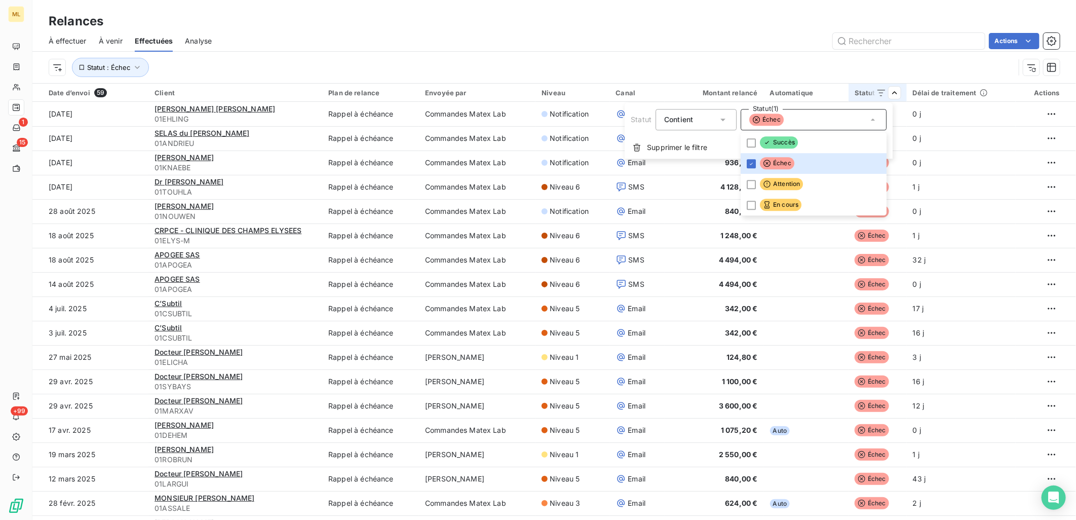
click at [802, 43] on html "ML 1 15 +99 Relances À effectuer À venir Effectuées Analyse Actions Statut : Éc…" at bounding box center [538, 260] width 1076 height 520
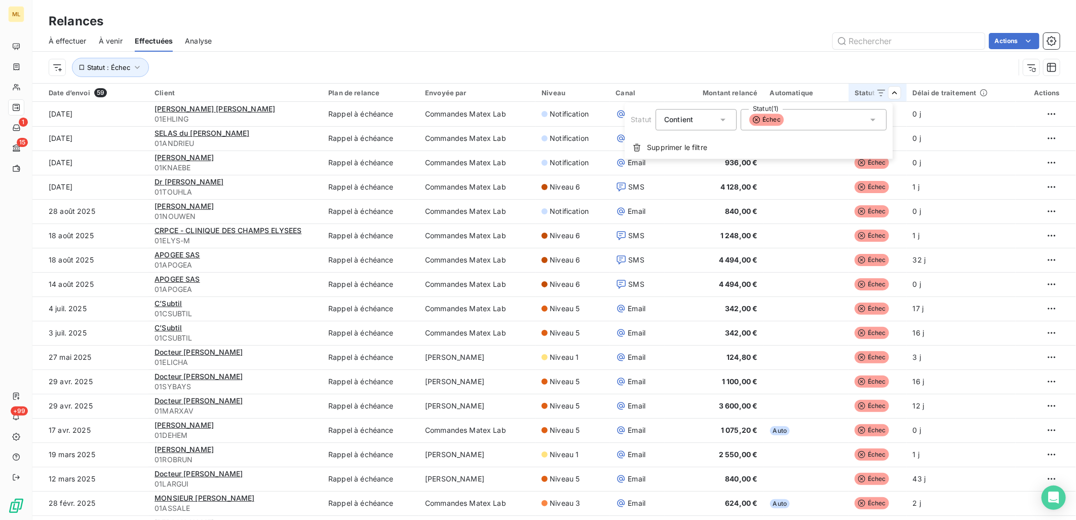
click at [828, 120] on div "Échec" at bounding box center [814, 119] width 146 height 21
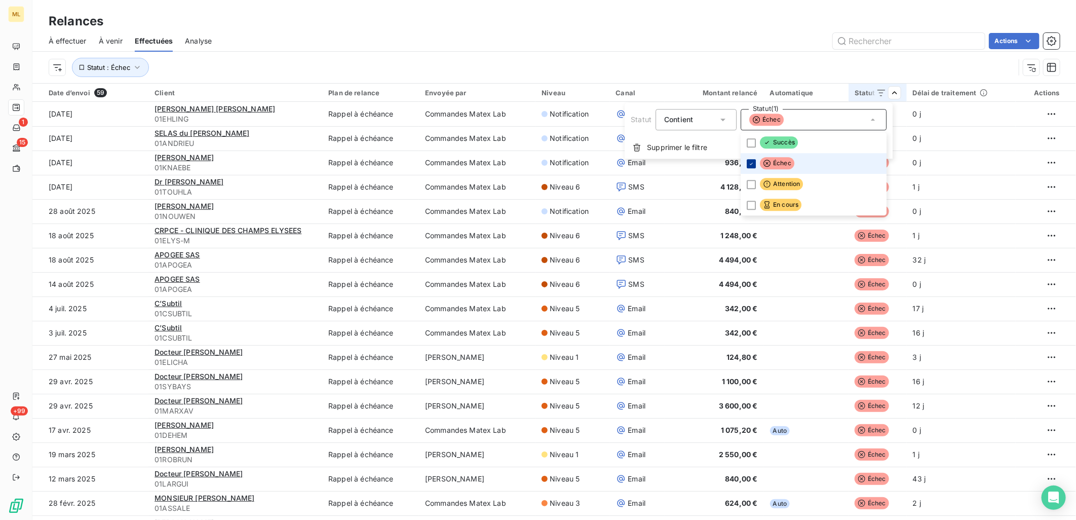
click at [752, 163] on icon at bounding box center [751, 164] width 3 height 2
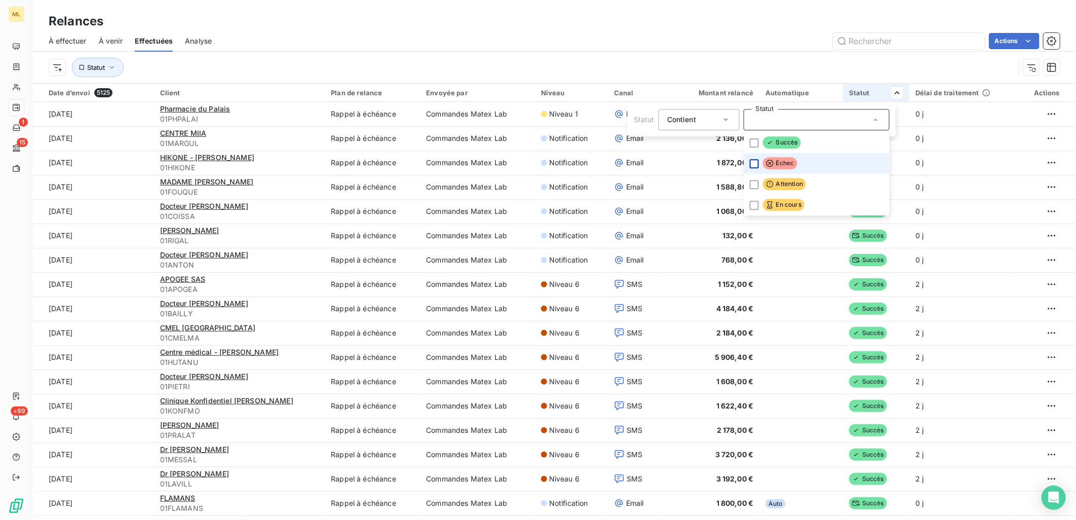
click at [562, 22] on html "ML 1 15 +99 Relances À effectuer À venir Effectuées Analyse Actions Statut Date…" at bounding box center [538, 260] width 1076 height 520
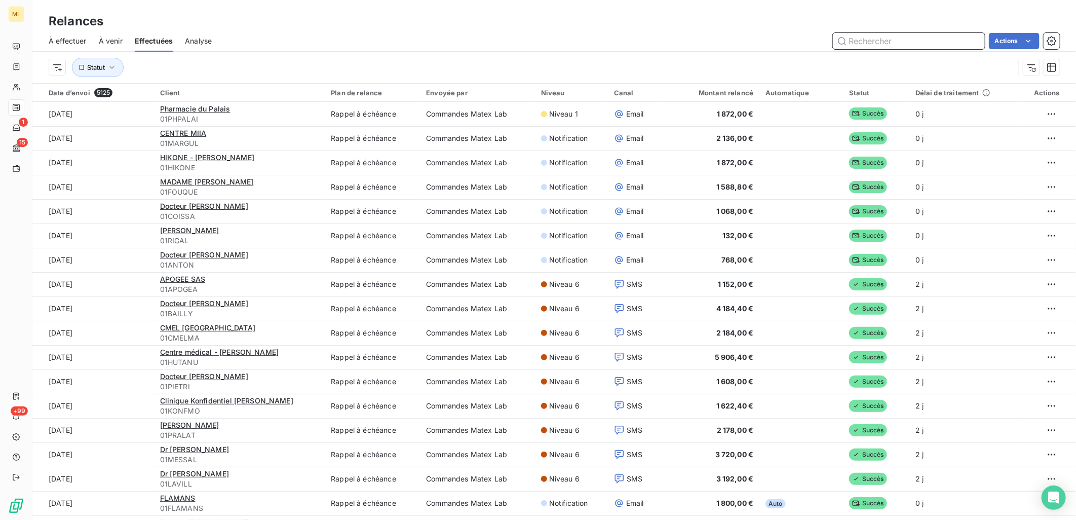
click at [893, 37] on input "text" at bounding box center [909, 41] width 152 height 16
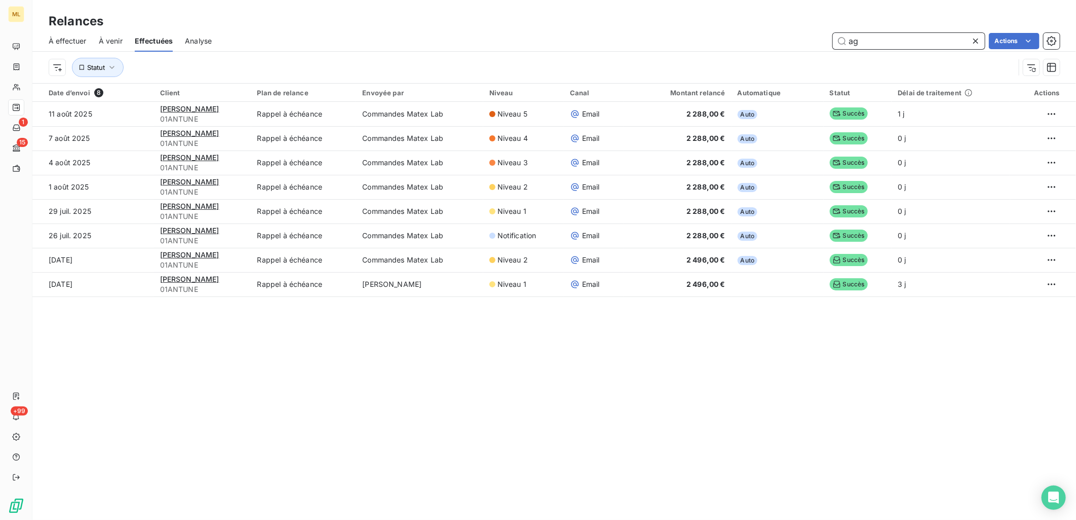
type input "a"
click at [893, 37] on input "text" at bounding box center [909, 41] width 152 height 16
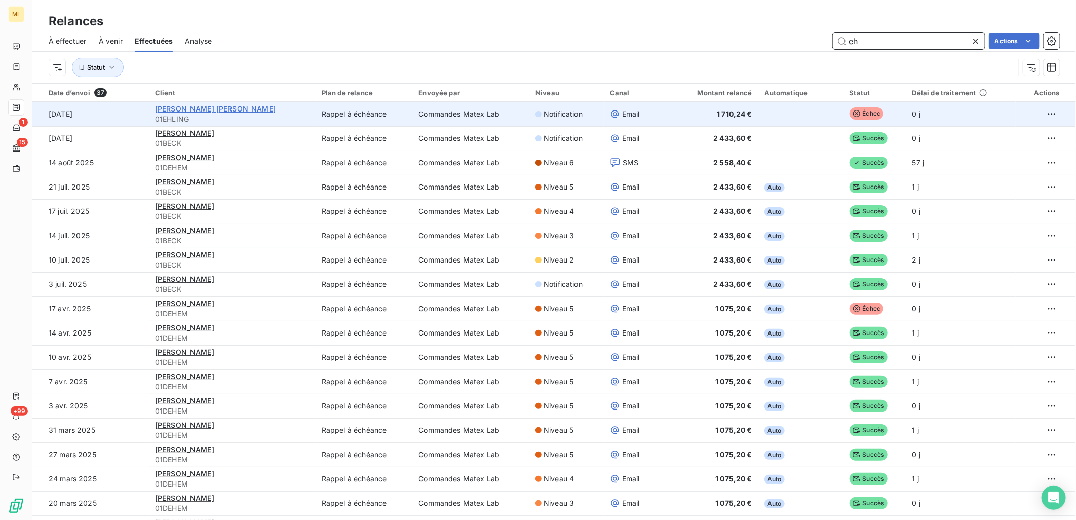
type input "eh"
click at [225, 108] on span "Dr Agnès ELHINGER DAVID" at bounding box center [215, 108] width 121 height 9
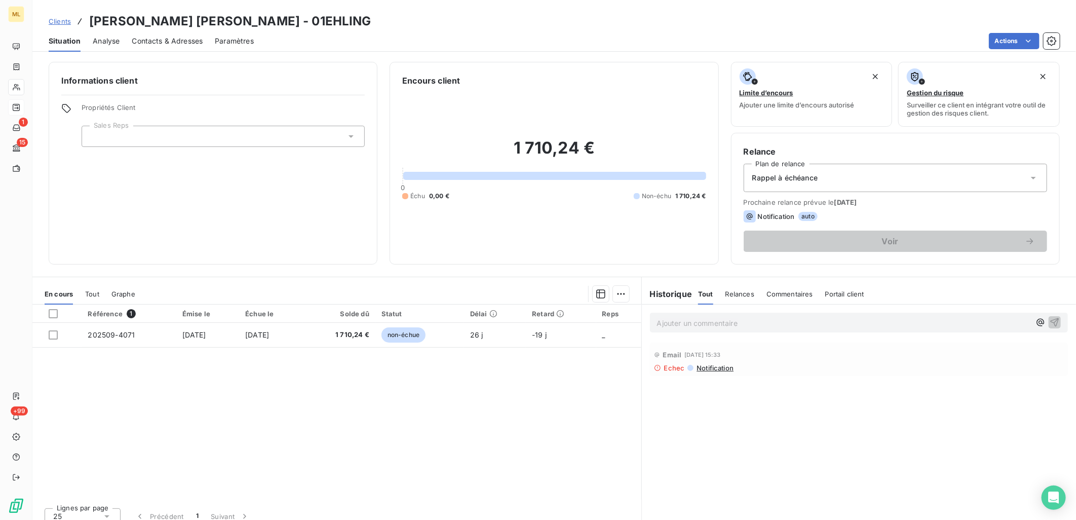
click at [388, 409] on div "Référence 1 Émise le Échue le Solde dû Statut Délai Retard Reps 202509-4071 19 …" at bounding box center [336, 401] width 609 height 195
click at [179, 42] on span "Contacts & Adresses" at bounding box center [167, 41] width 71 height 10
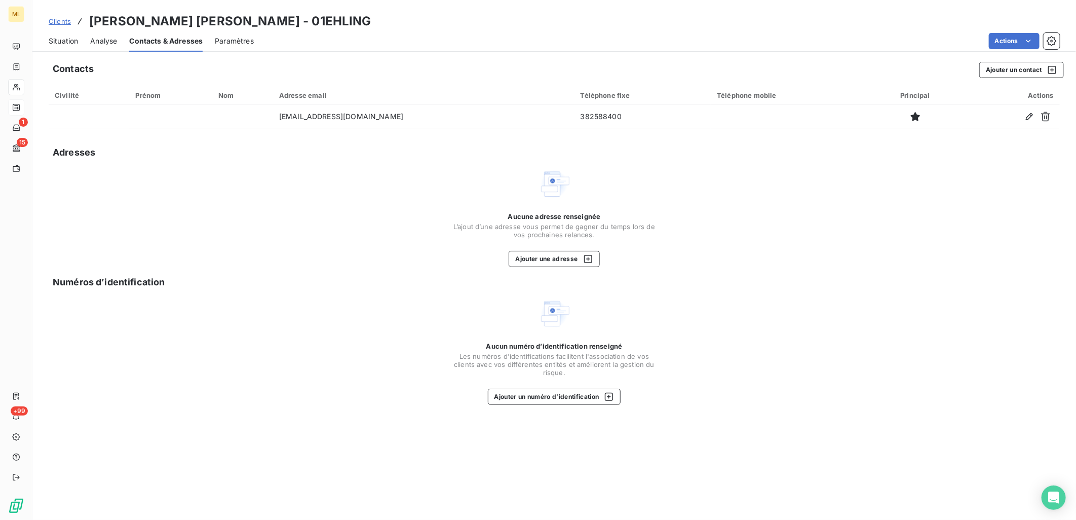
click at [292, 221] on div "Aucune adresse renseignée L’ajout d’une adresse vous permet de gagner du temps …" at bounding box center [554, 217] width 1011 height 99
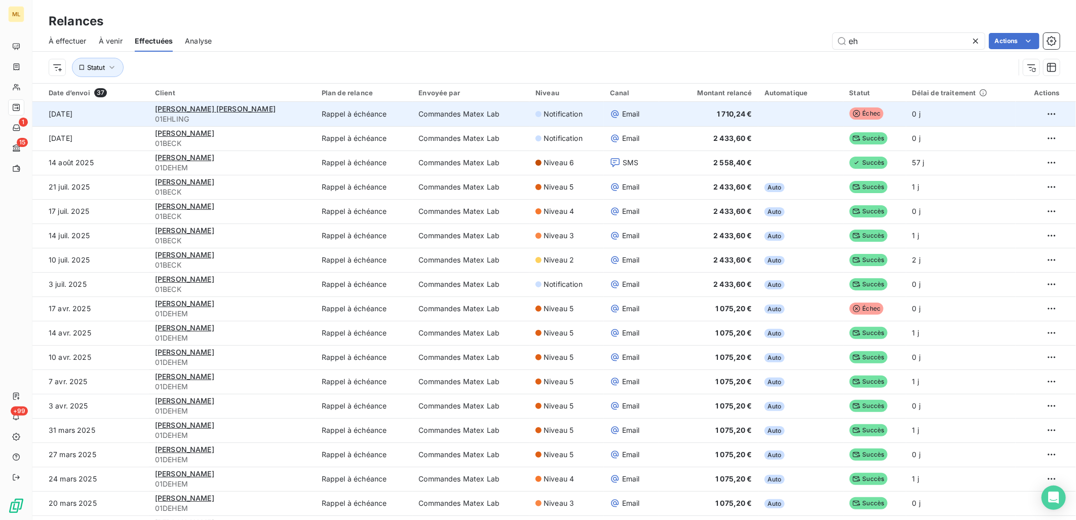
click at [125, 117] on td "22 sept. 2025" at bounding box center [90, 114] width 117 height 24
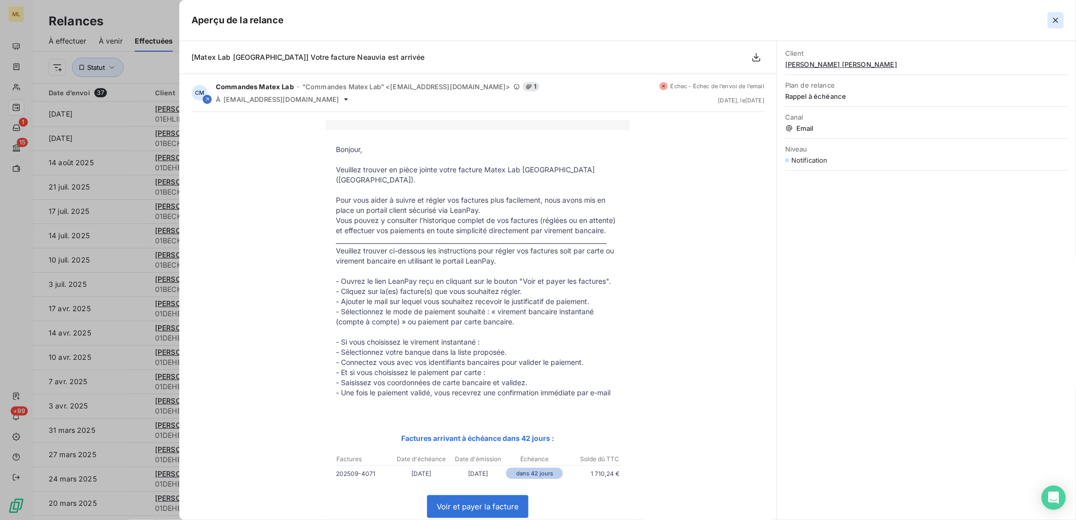
click at [1056, 18] on icon "button" at bounding box center [1056, 20] width 10 height 10
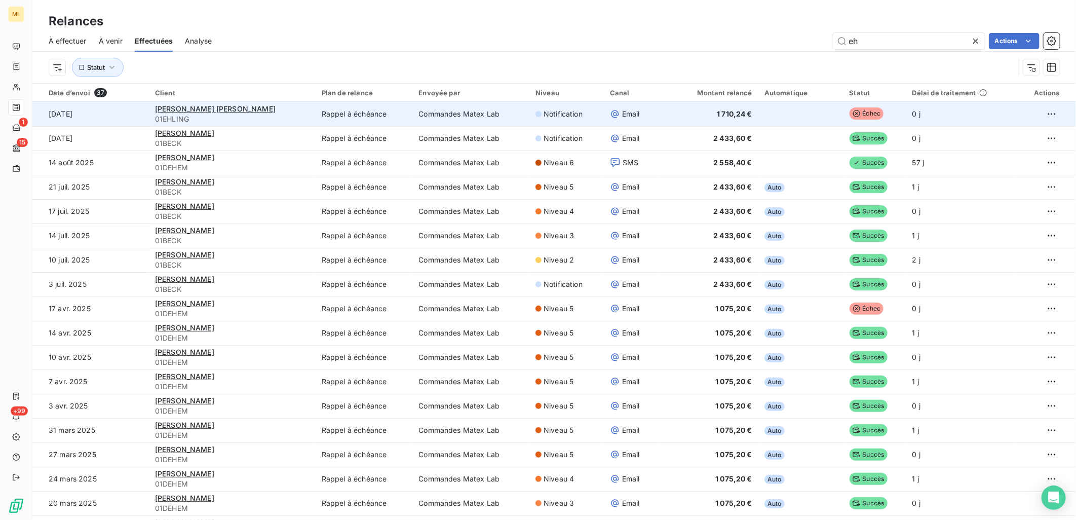
click at [118, 113] on td "22 sept. 2025" at bounding box center [90, 114] width 117 height 24
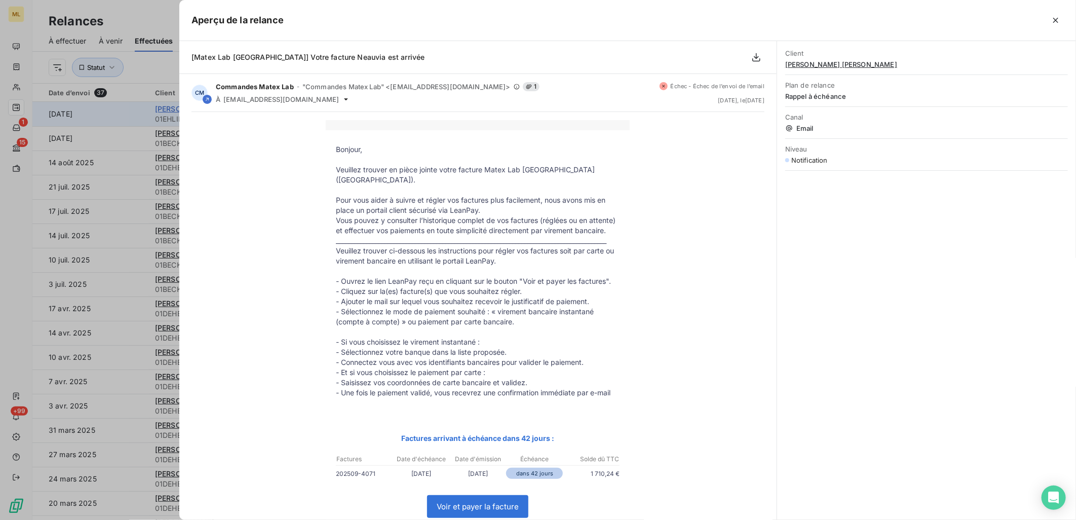
click at [143, 109] on div at bounding box center [538, 260] width 1076 height 520
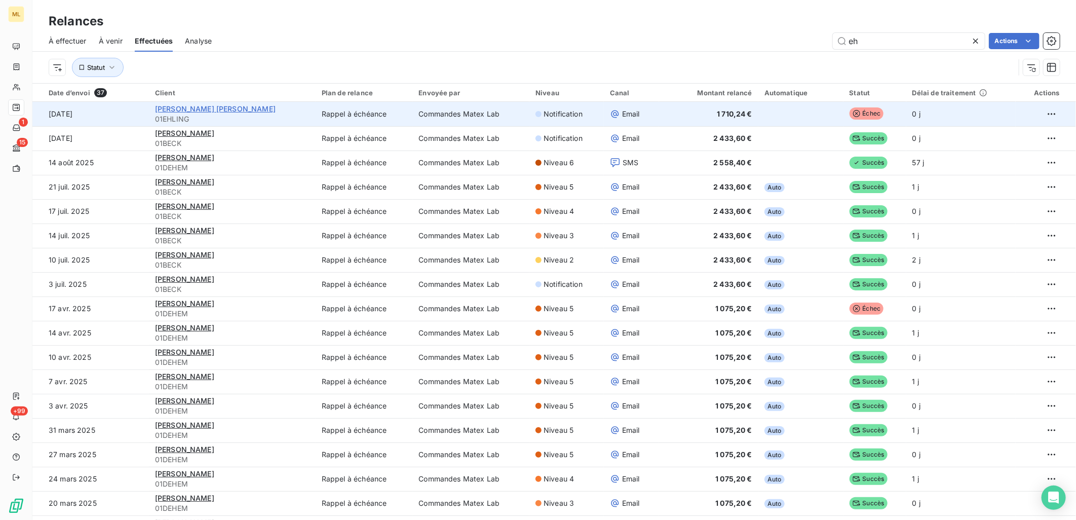
click at [180, 107] on span "Dr Agnès ELHINGER DAVID" at bounding box center [215, 108] width 121 height 9
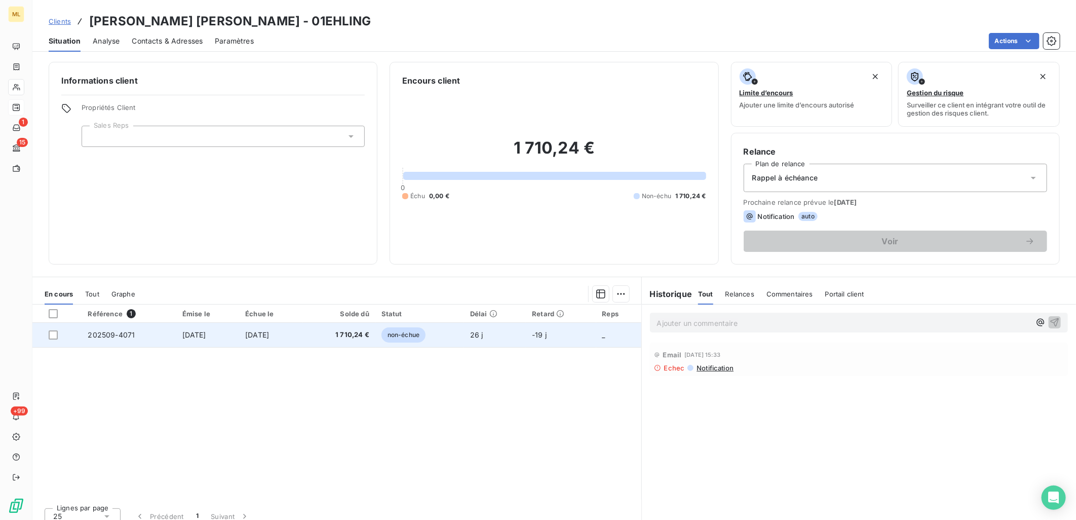
click at [122, 342] on td "202509-4071" at bounding box center [129, 335] width 94 height 24
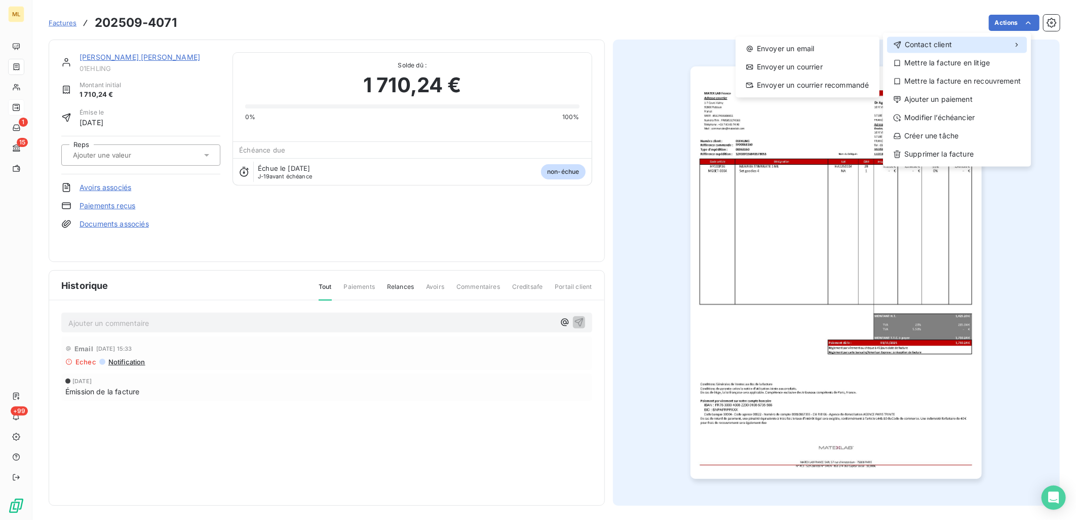
click at [968, 45] on div "Contact client" at bounding box center [957, 44] width 140 height 16
click at [803, 52] on div "Envoyer un email" at bounding box center [808, 49] width 136 height 16
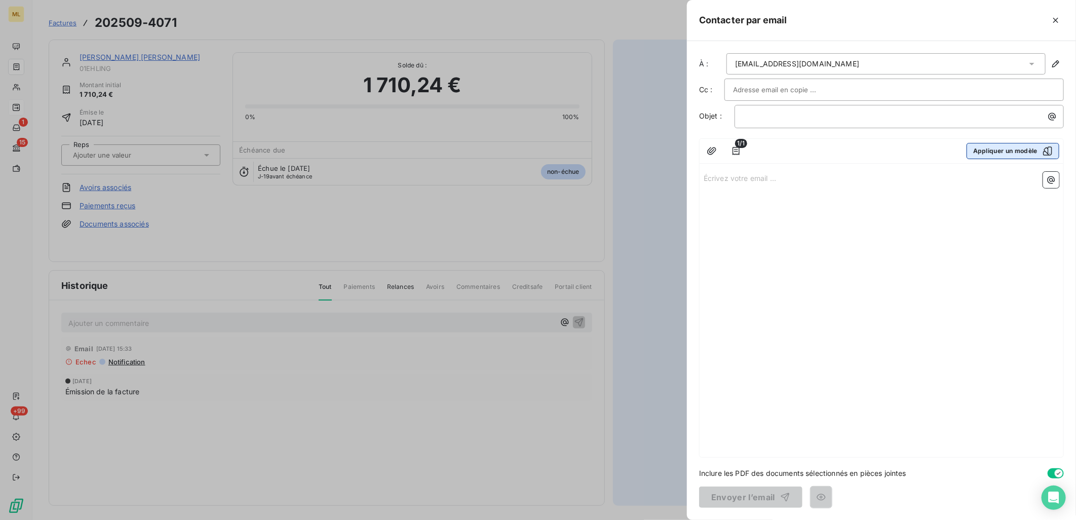
click at [1013, 149] on button "Appliquer un modèle" at bounding box center [1013, 151] width 93 height 16
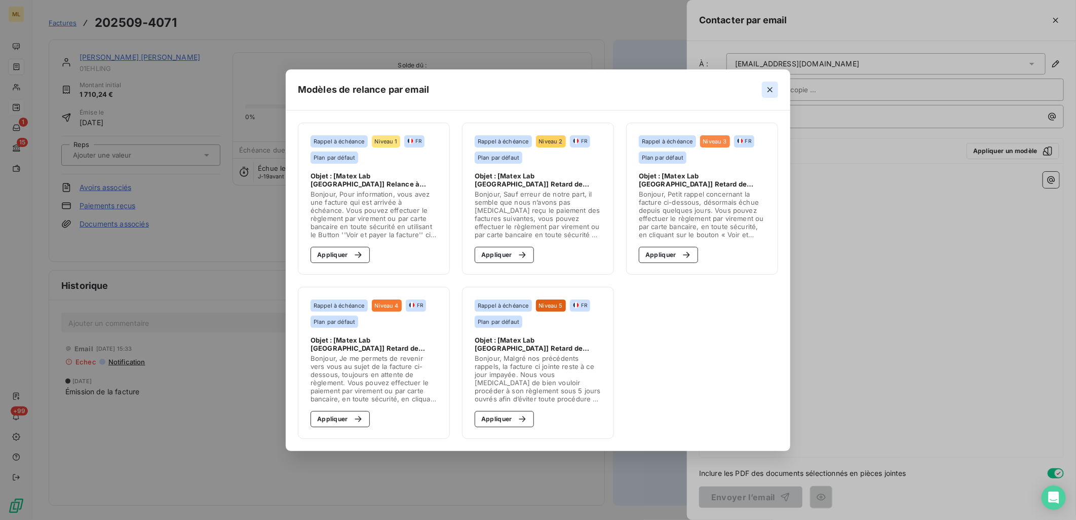
click at [771, 89] on icon "button" at bounding box center [770, 89] width 5 height 5
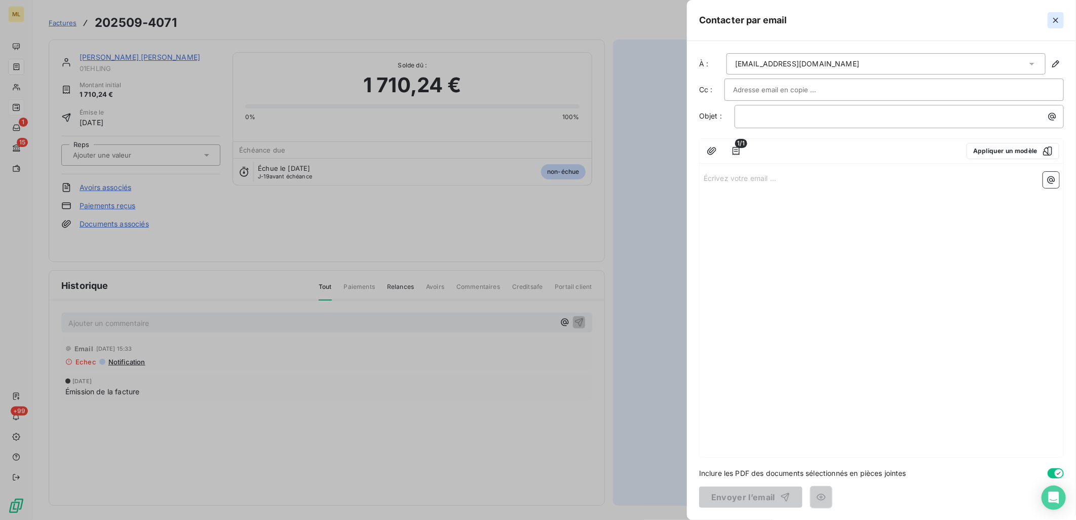
click at [1053, 20] on icon "button" at bounding box center [1056, 20] width 10 height 10
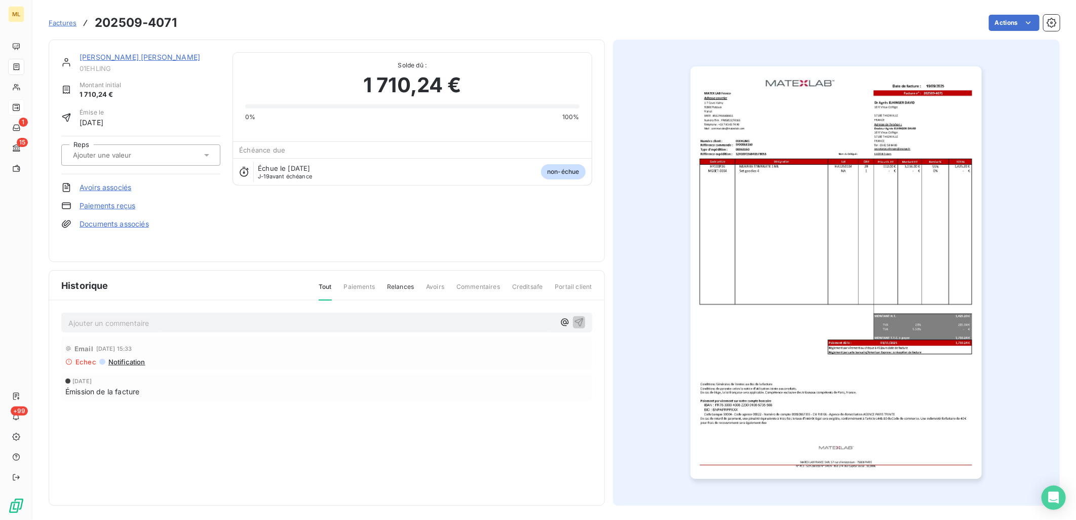
click at [664, 30] on div "Actions" at bounding box center [624, 23] width 871 height 16
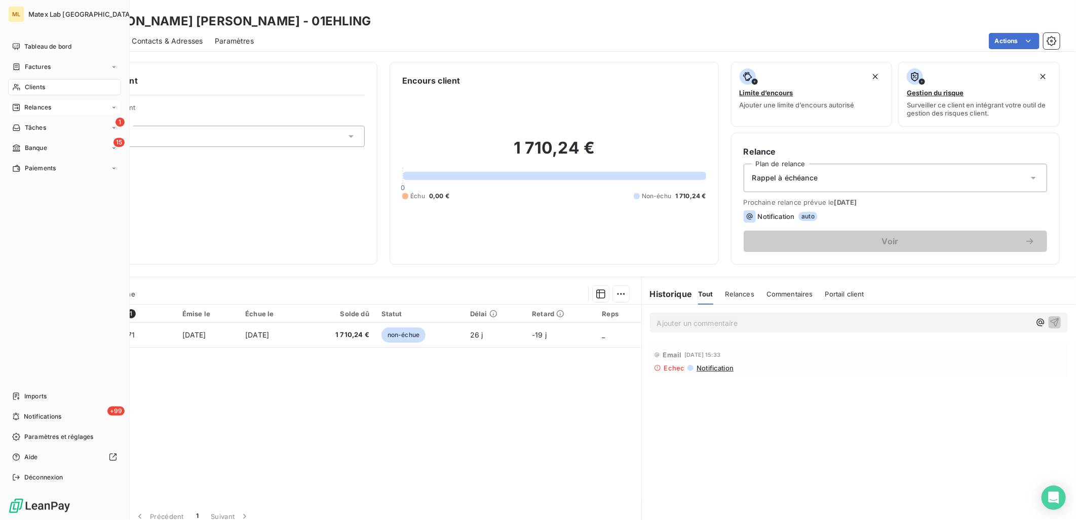
click at [33, 103] on span "Relances" at bounding box center [37, 107] width 27 height 9
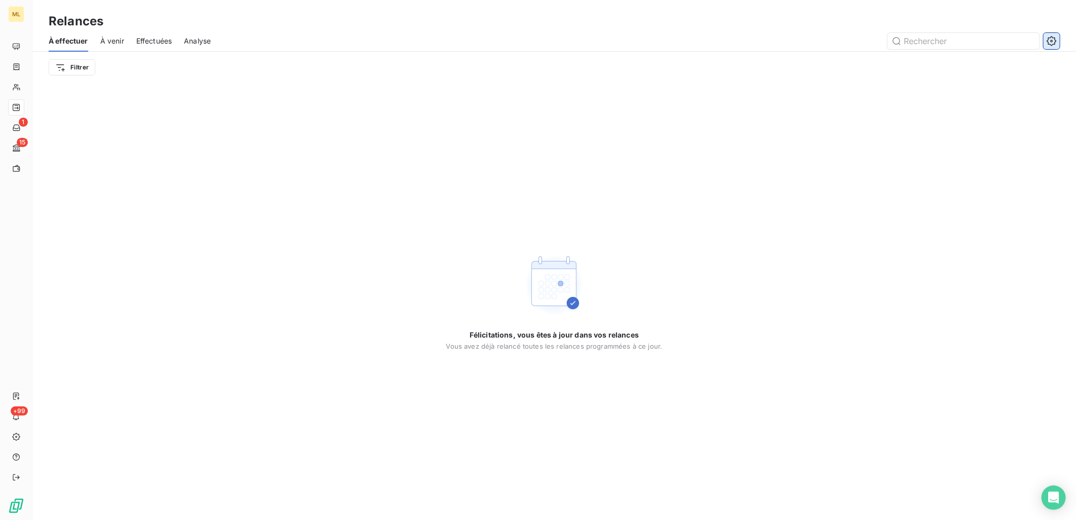
click at [1056, 44] on icon "button" at bounding box center [1052, 41] width 10 height 10
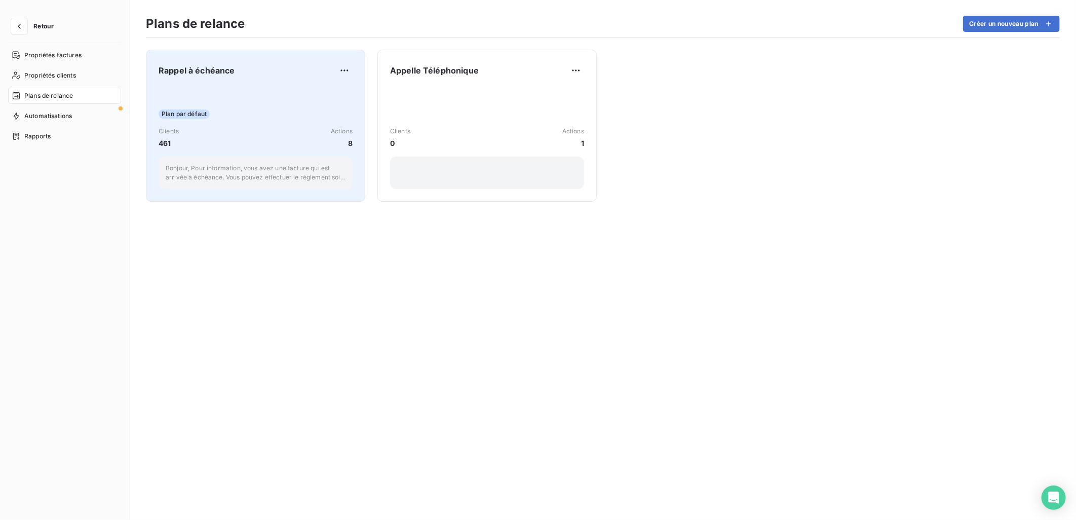
click at [275, 118] on div "Plan par défaut" at bounding box center [256, 113] width 194 height 9
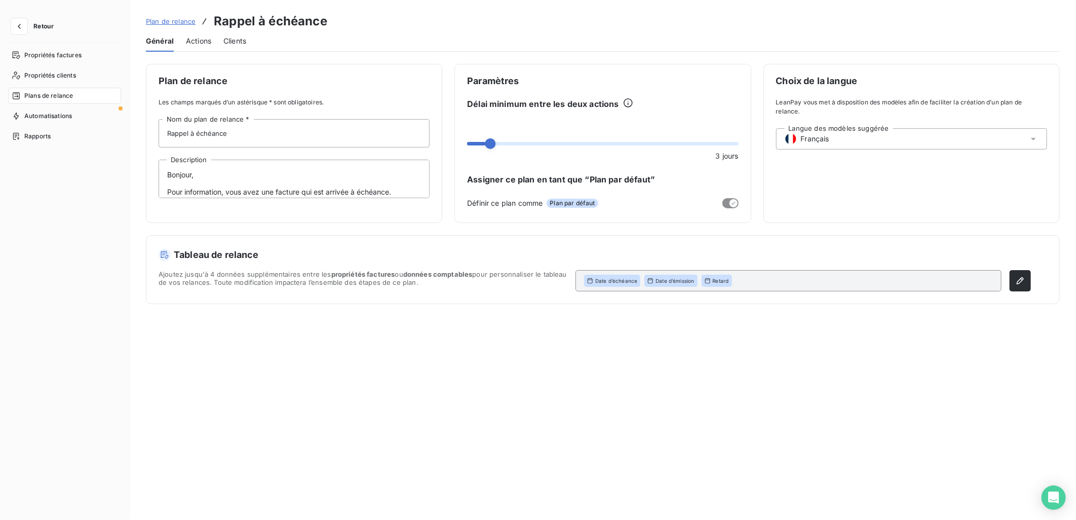
click at [204, 37] on span "Actions" at bounding box center [198, 41] width 25 height 10
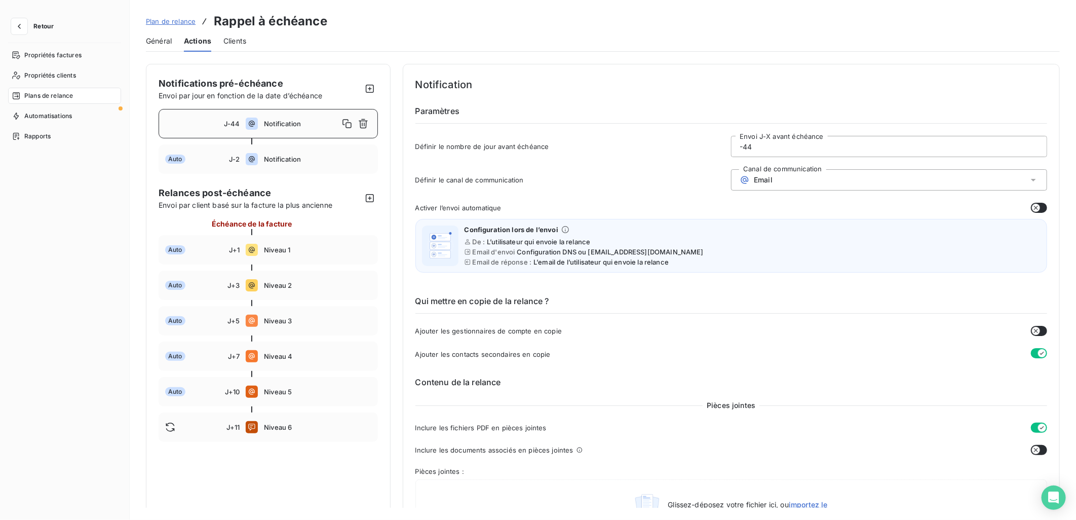
click at [859, 148] on input "-44" at bounding box center [889, 146] width 315 height 20
type input "-4"
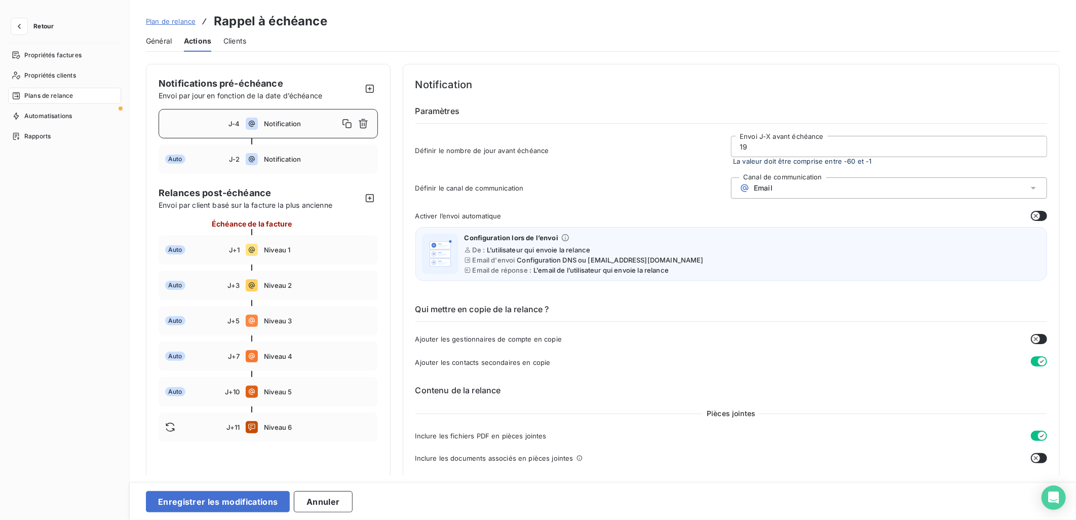
type input "1"
type input "-"
type input "0"
click at [232, 503] on button "Enregistrer les modifications" at bounding box center [218, 501] width 144 height 21
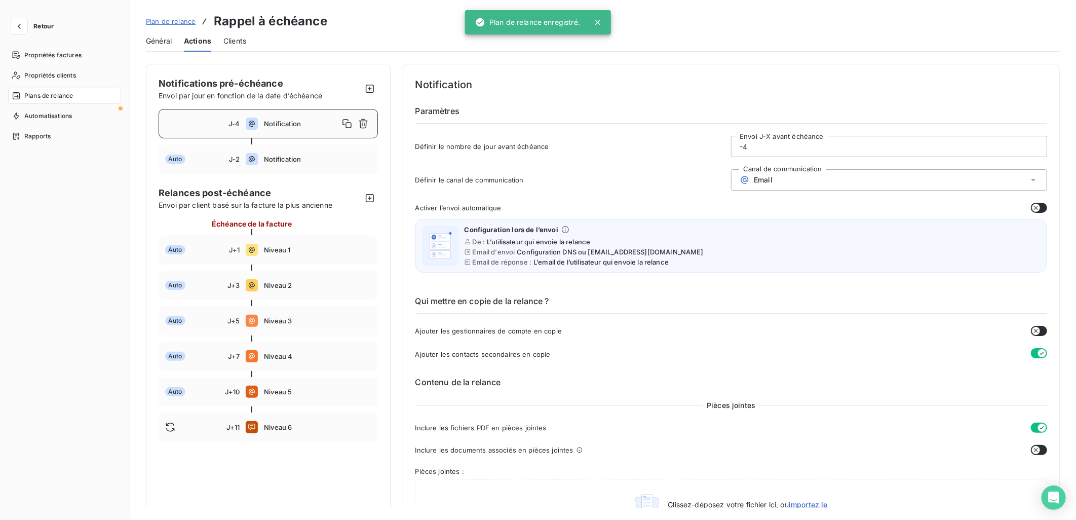
click at [813, 152] on input "-4" at bounding box center [889, 146] width 315 height 20
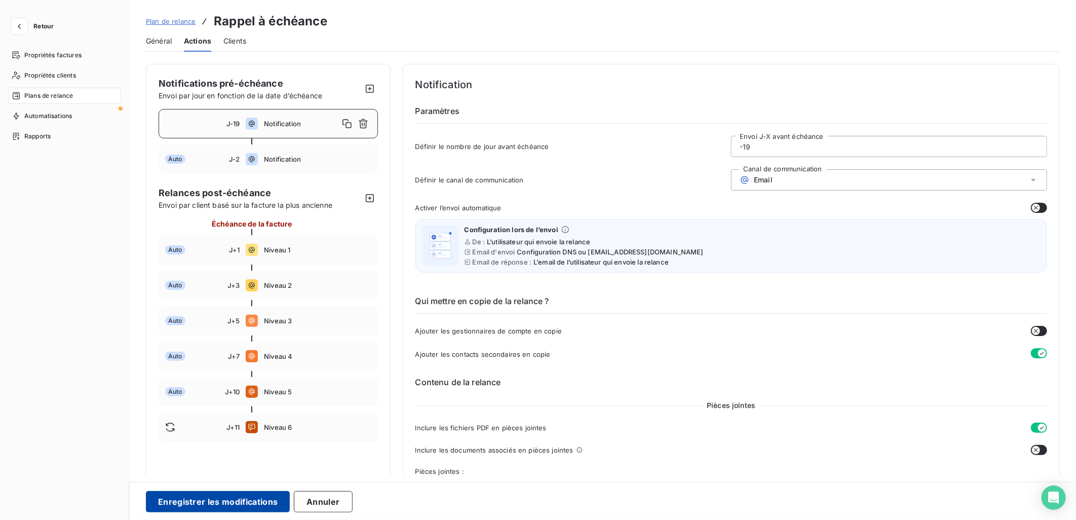
type input "-19"
click at [223, 504] on button "Enregistrer les modifications" at bounding box center [218, 501] width 144 height 21
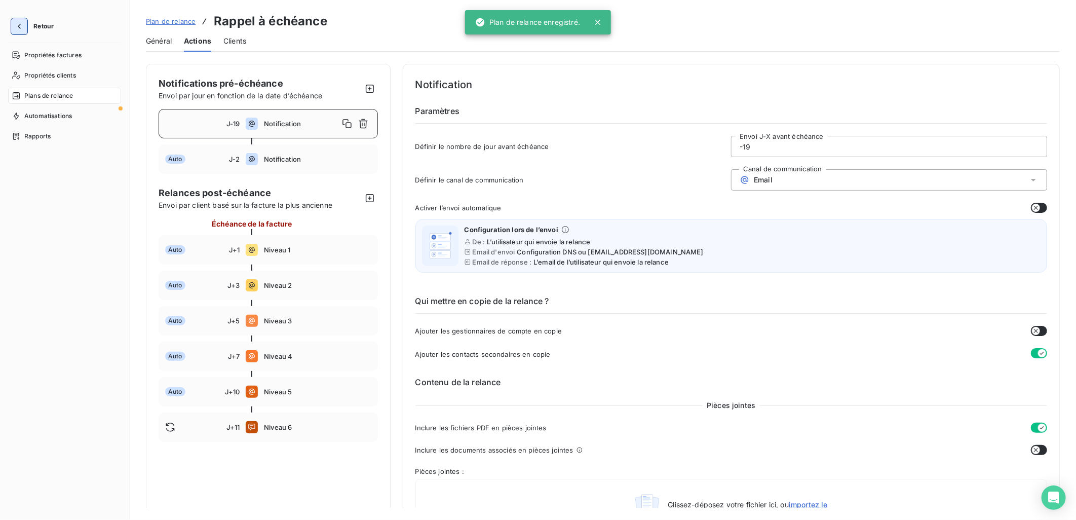
click at [22, 30] on icon "button" at bounding box center [19, 26] width 10 height 10
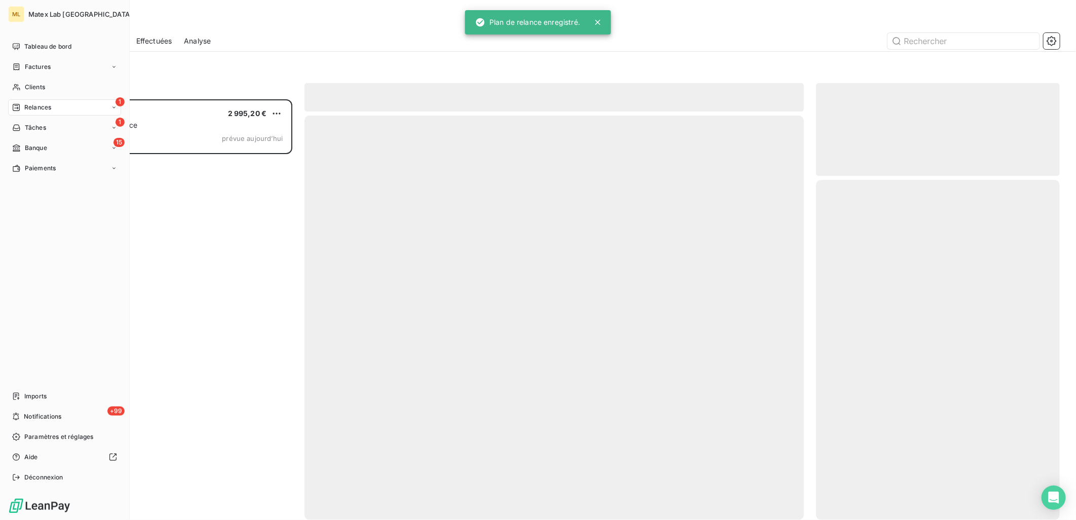
scroll to position [412, 235]
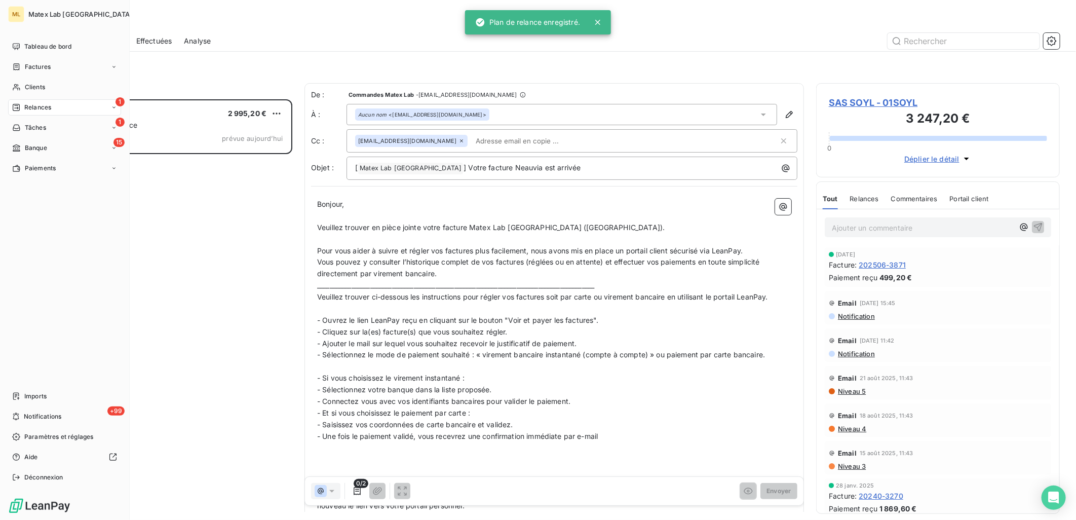
click at [52, 105] on div "1 Relances" at bounding box center [64, 107] width 113 height 16
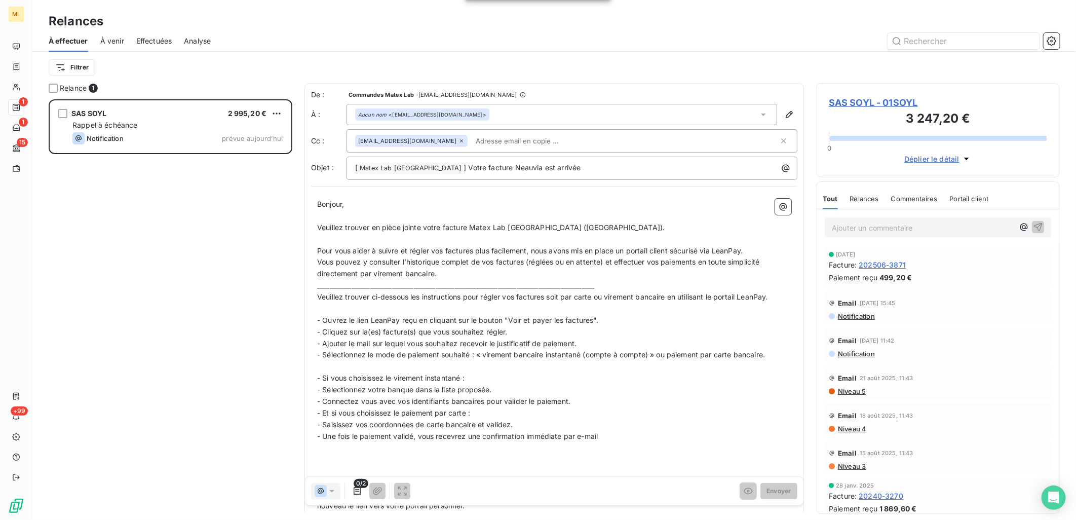
click at [295, 21] on div "Relances" at bounding box center [554, 21] width 1044 height 18
click at [108, 261] on div "SAS SOYL 2 995,20 € Rappel à échéance Notification prévue aujourd’hui" at bounding box center [171, 309] width 244 height 421
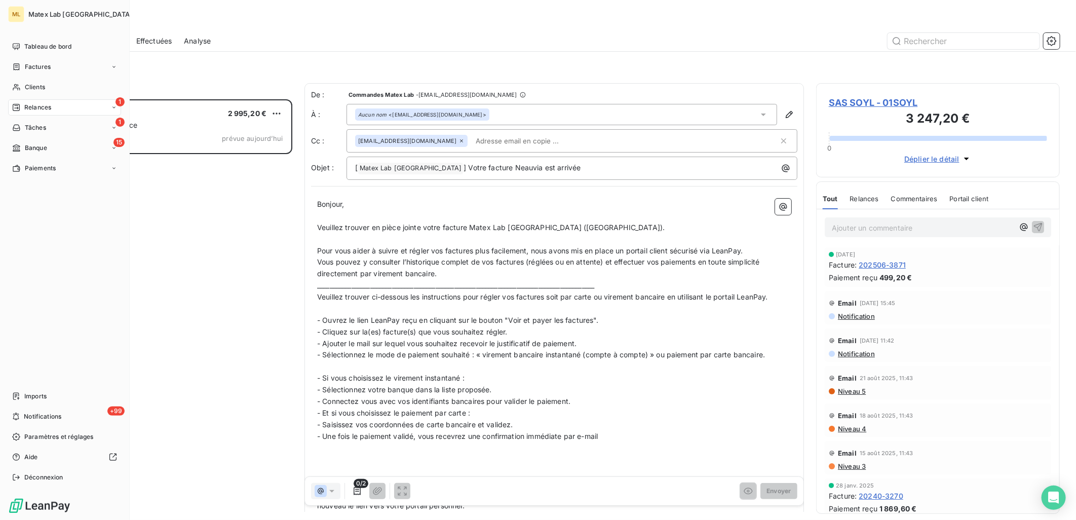
click at [24, 108] on span "Relances" at bounding box center [37, 107] width 27 height 9
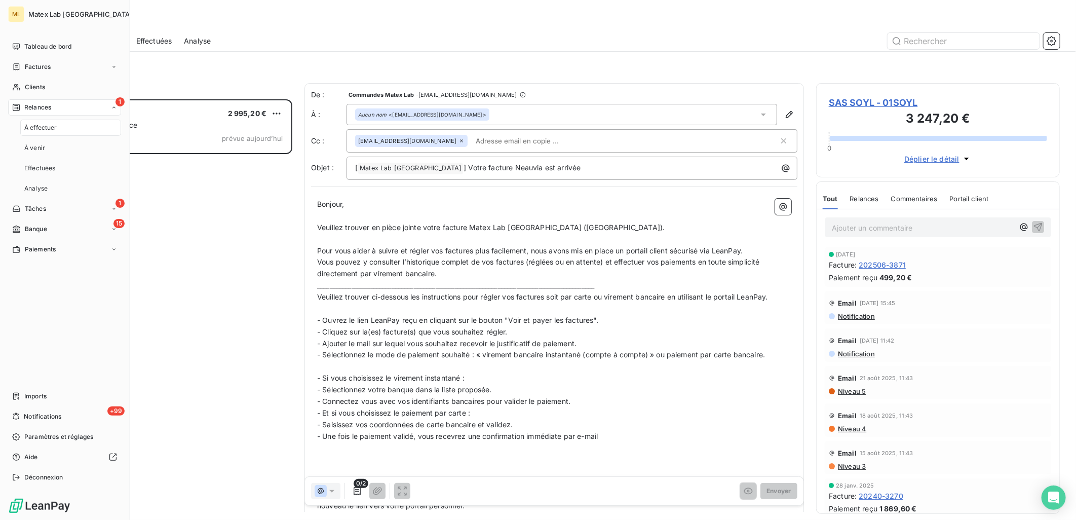
click at [24, 108] on span "Relances" at bounding box center [37, 107] width 27 height 9
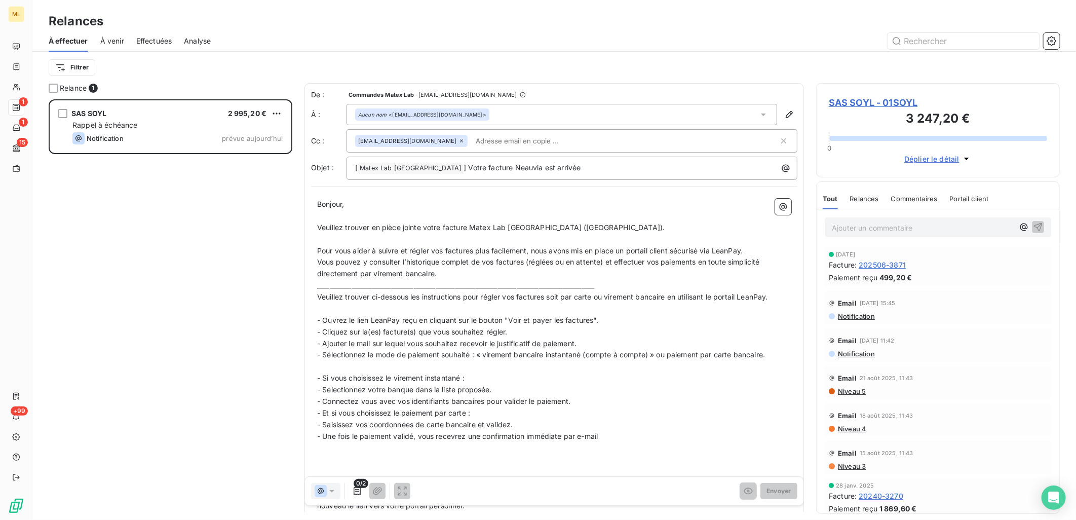
click at [284, 21] on div "Relances" at bounding box center [554, 21] width 1044 height 18
